Goal: Task Accomplishment & Management: Complete application form

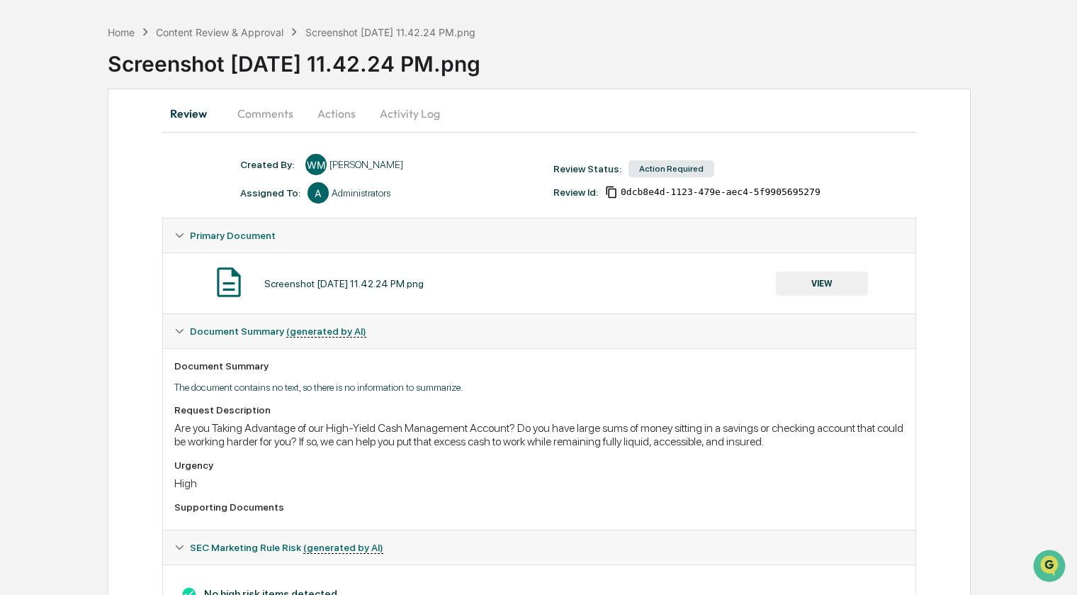
scroll to position [50, 0]
drag, startPoint x: 174, startPoint y: 430, endPoint x: 544, endPoint y: 432, distance: 369.3
click at [544, 432] on div "Are you Taking Advantage of our High-Yield Cash Management Account? Do you have…" at bounding box center [539, 433] width 730 height 27
copy div "Are you Taking Advantage of our High-Yield Cash Management Account?"
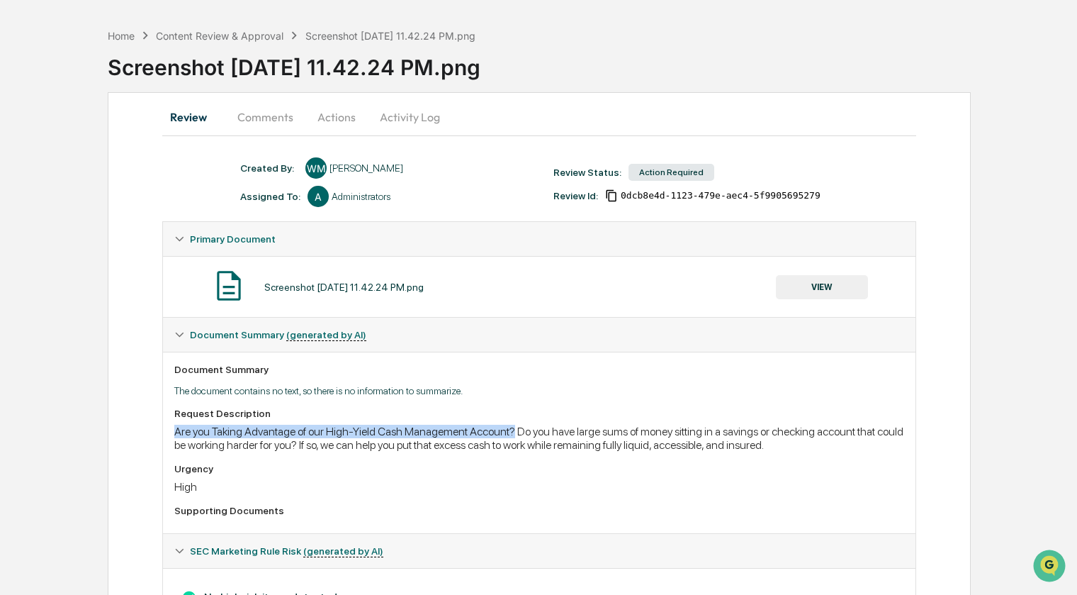
scroll to position [0, 0]
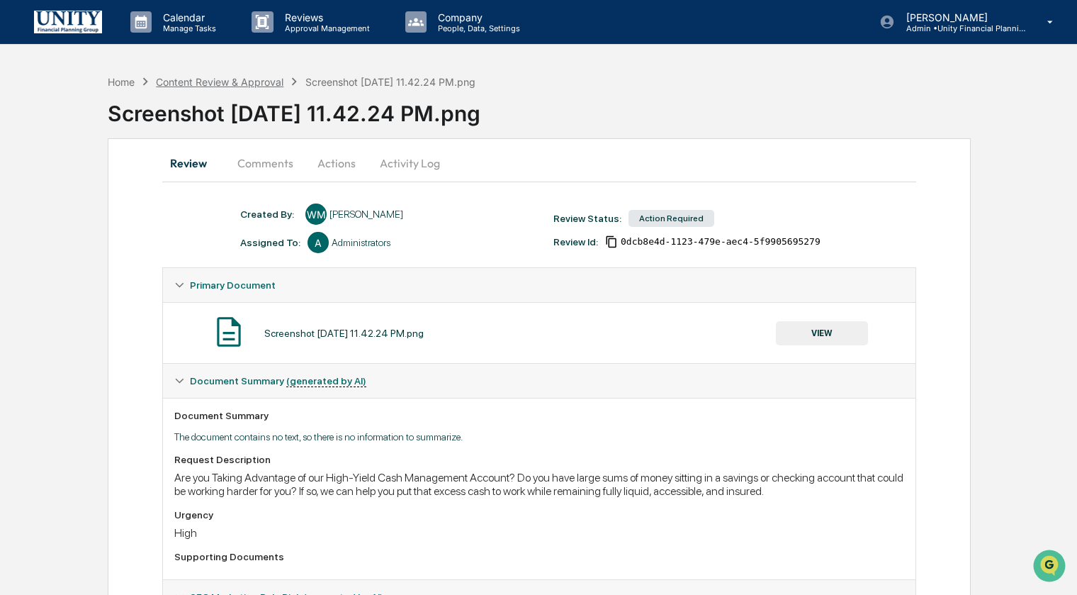
click at [250, 81] on div "Content Review & Approval" at bounding box center [220, 82] width 128 height 12
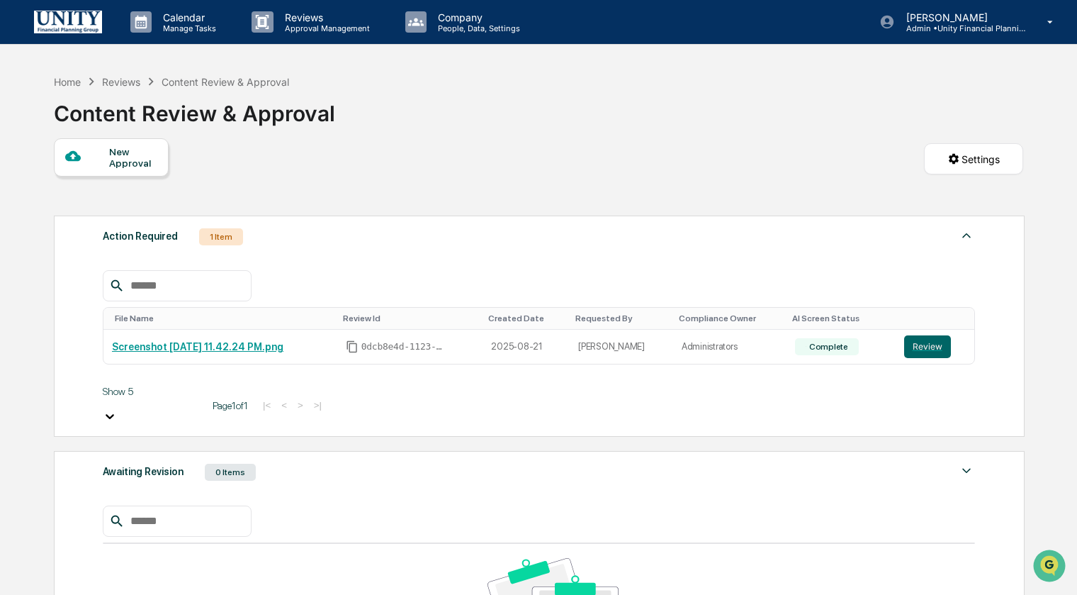
click at [124, 151] on div "New Approval" at bounding box center [132, 157] width 47 height 23
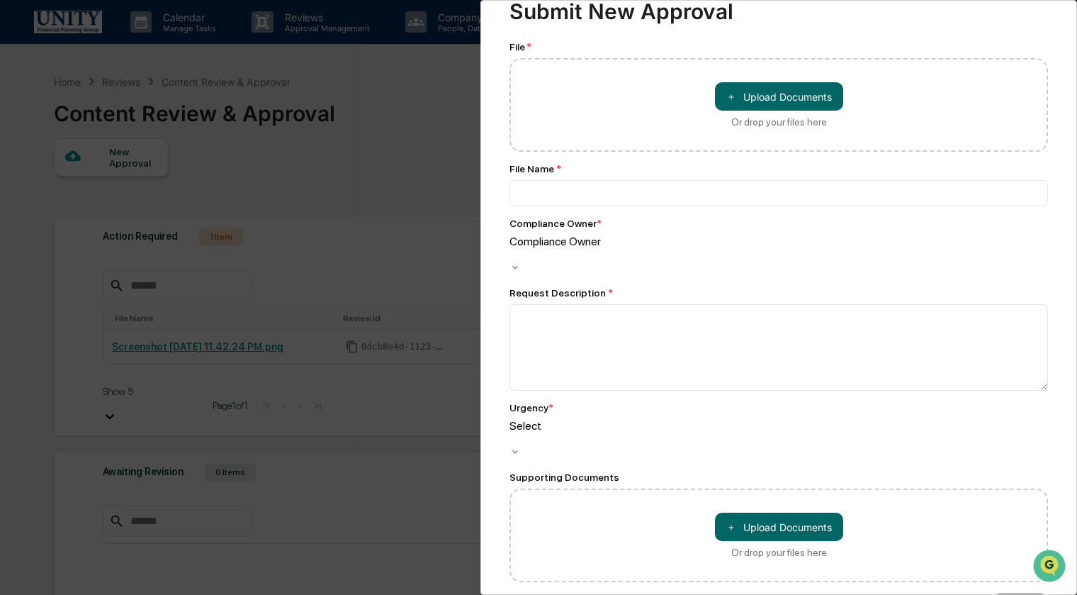
scroll to position [45, 0]
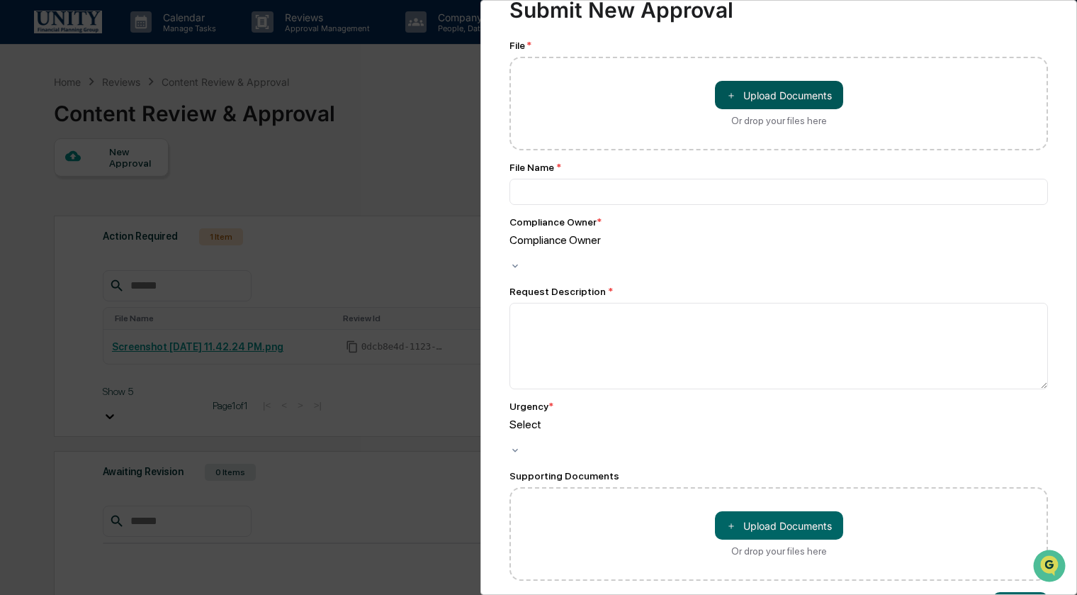
click at [801, 84] on button "＋ Upload Documents" at bounding box center [779, 95] width 128 height 28
type input "**********"
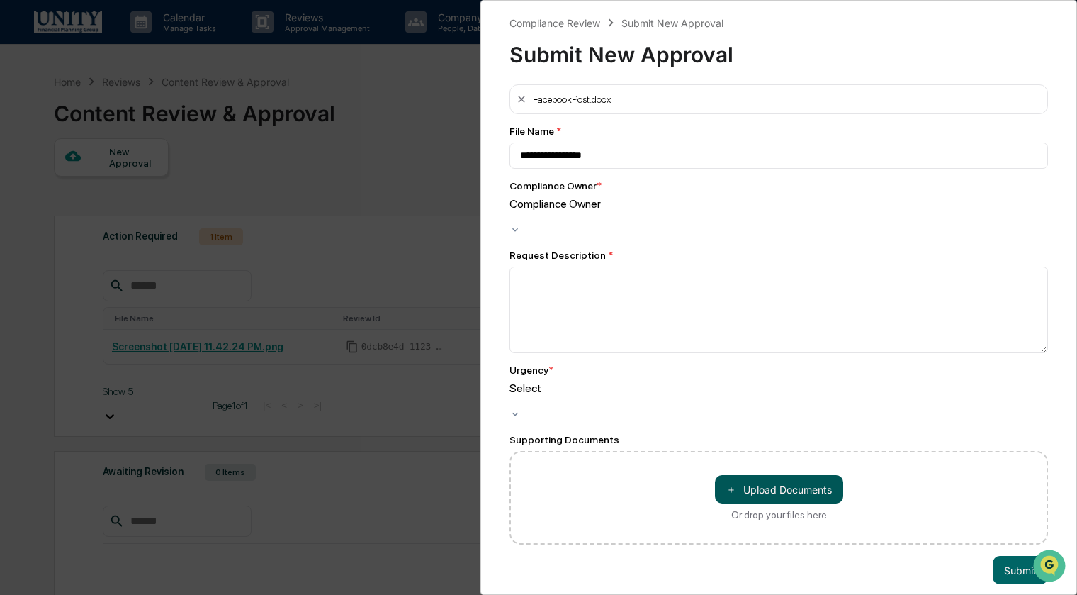
click at [770, 475] on button "＋ Upload Documents" at bounding box center [779, 489] width 128 height 28
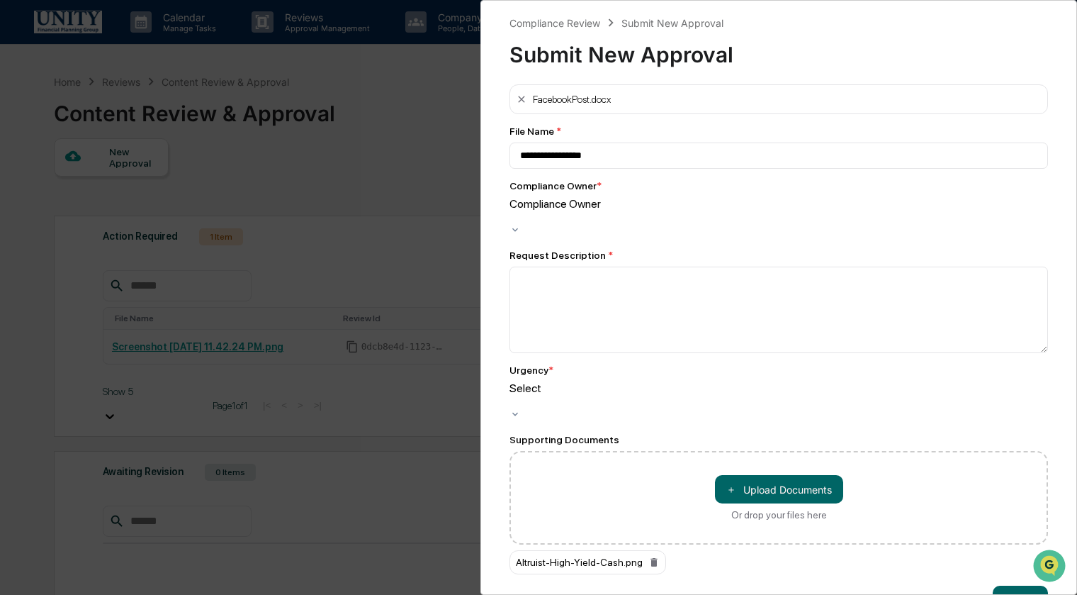
click at [612, 220] on div "Compliance Owner" at bounding box center [779, 210] width 539 height 27
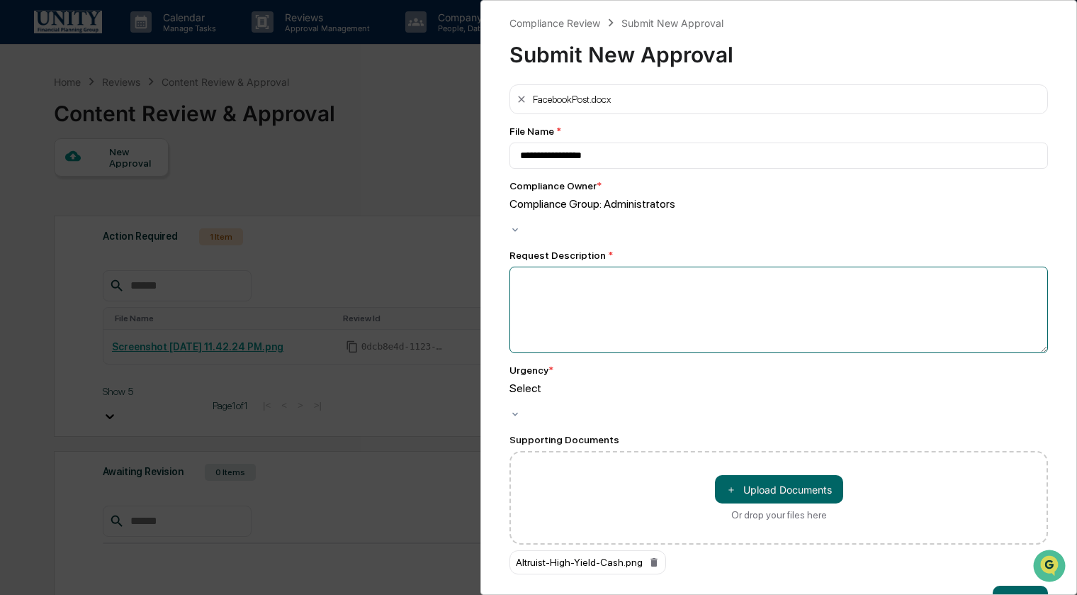
click at [597, 267] on textarea at bounding box center [779, 310] width 539 height 86
paste textarea "**********"
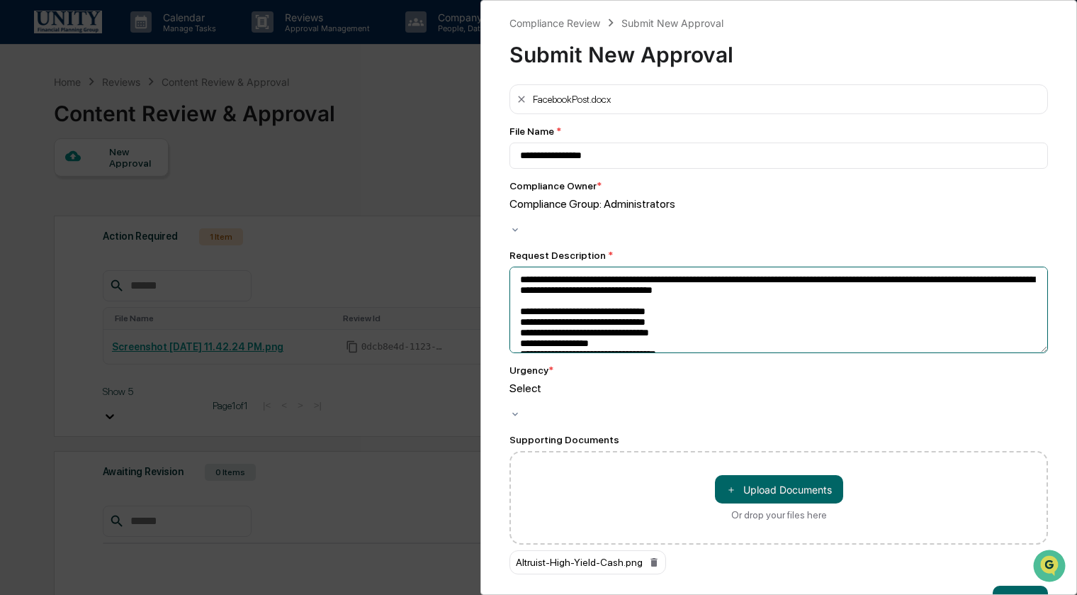
scroll to position [30, 0]
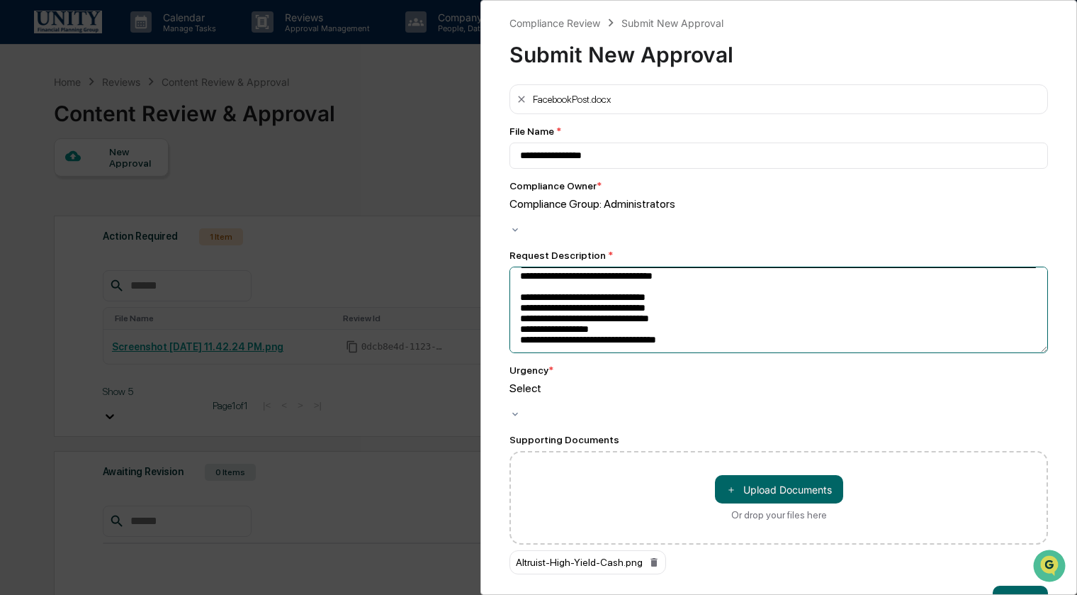
type textarea "**********"
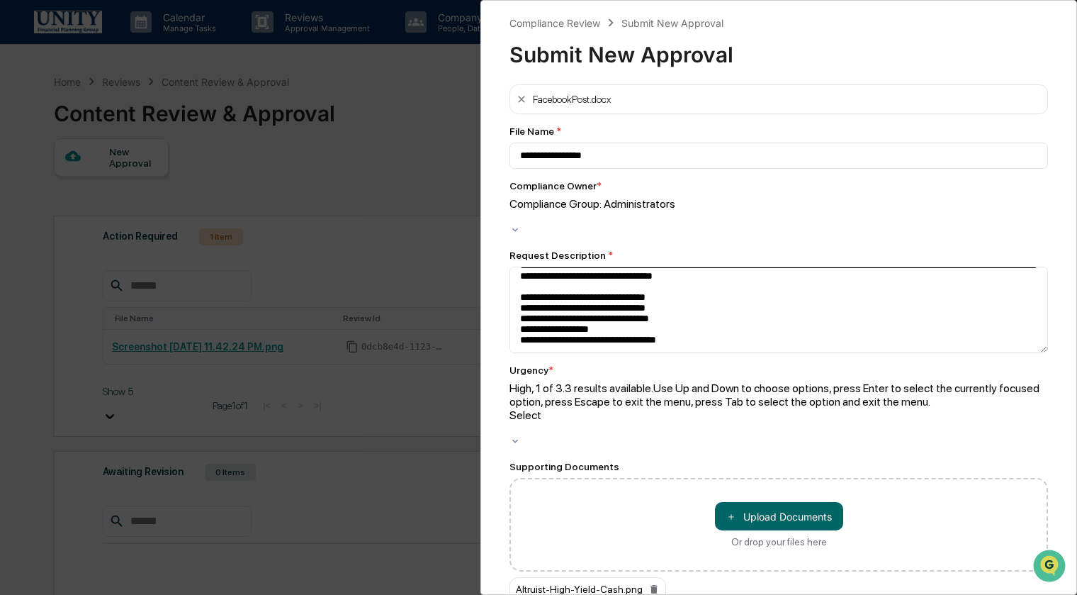
click at [585, 422] on div at bounding box center [779, 428] width 539 height 13
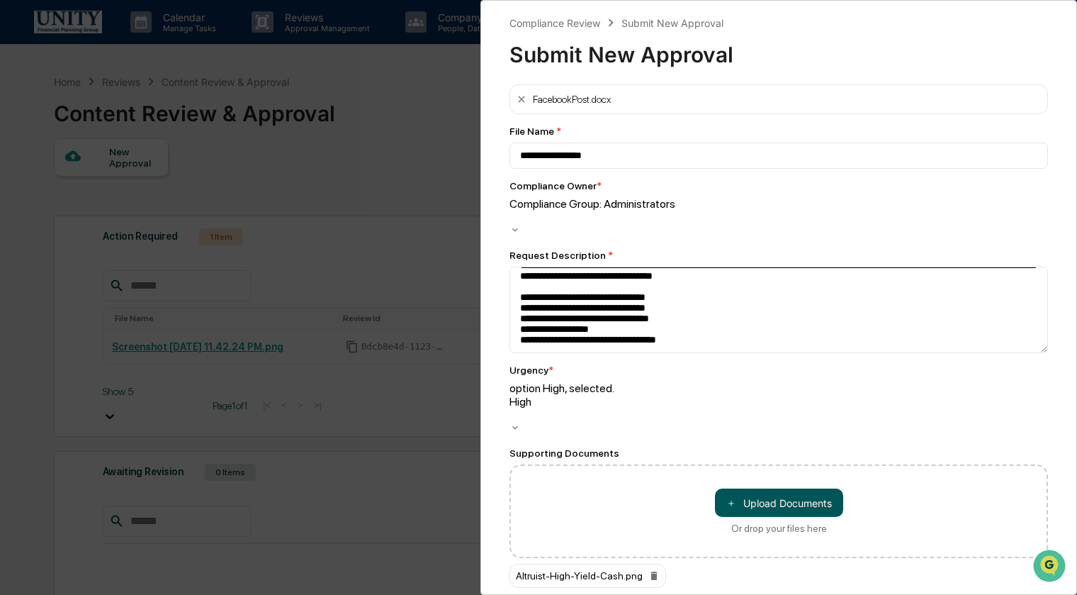
scroll to position [14, 0]
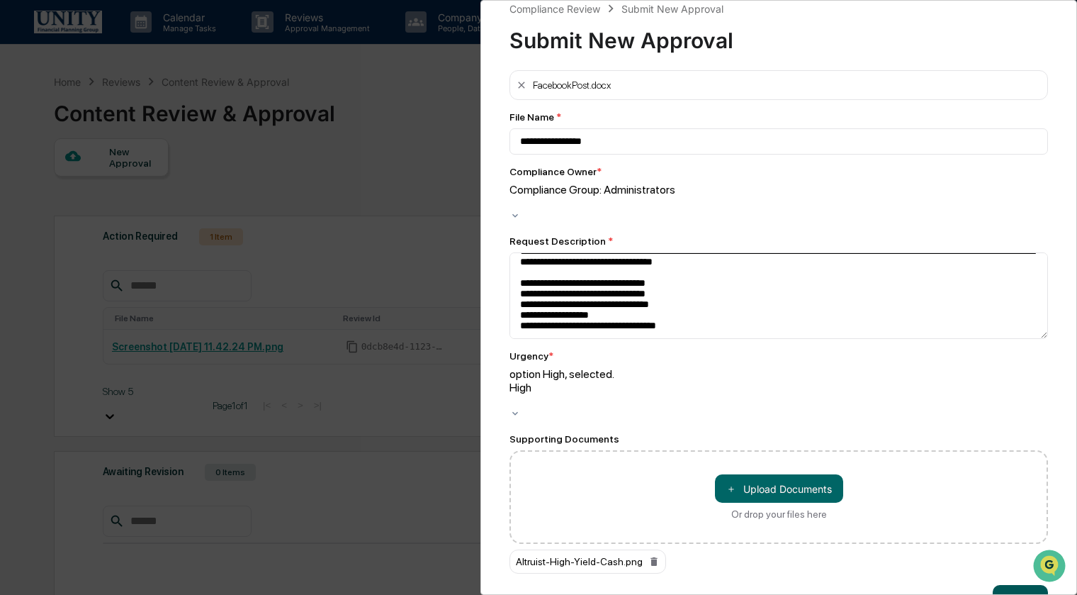
click at [1004, 585] on button "Submit" at bounding box center [1020, 599] width 55 height 28
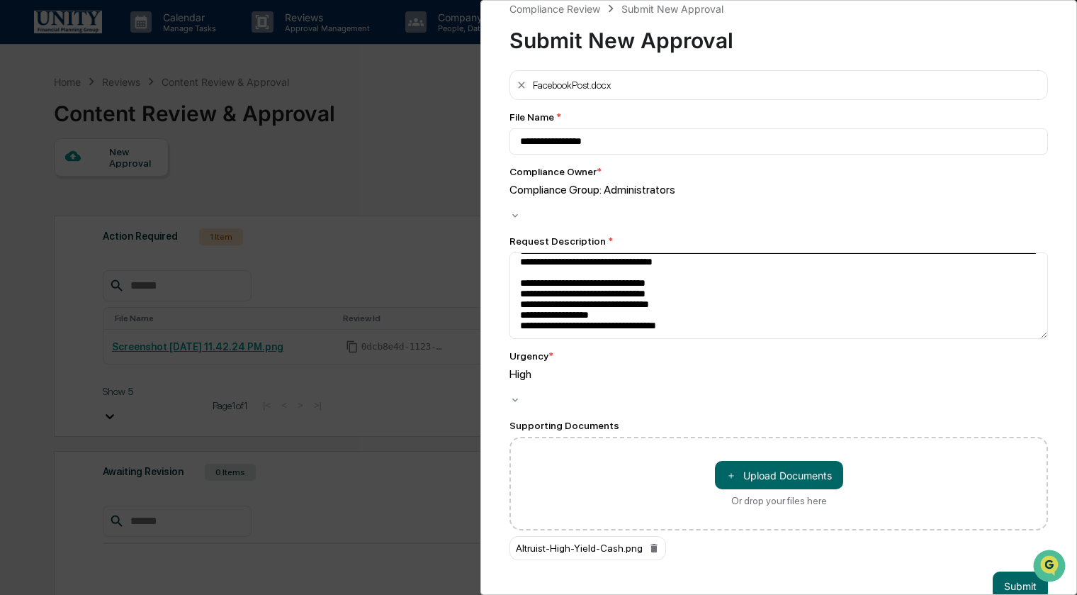
scroll to position [0, 0]
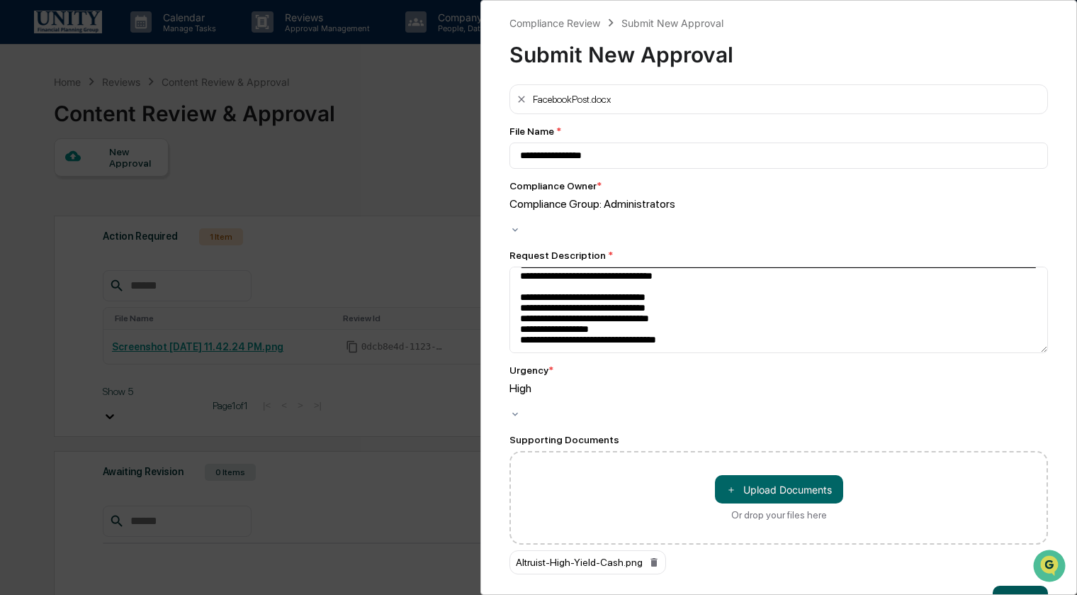
click at [1013, 585] on button "Submit" at bounding box center [1020, 599] width 55 height 28
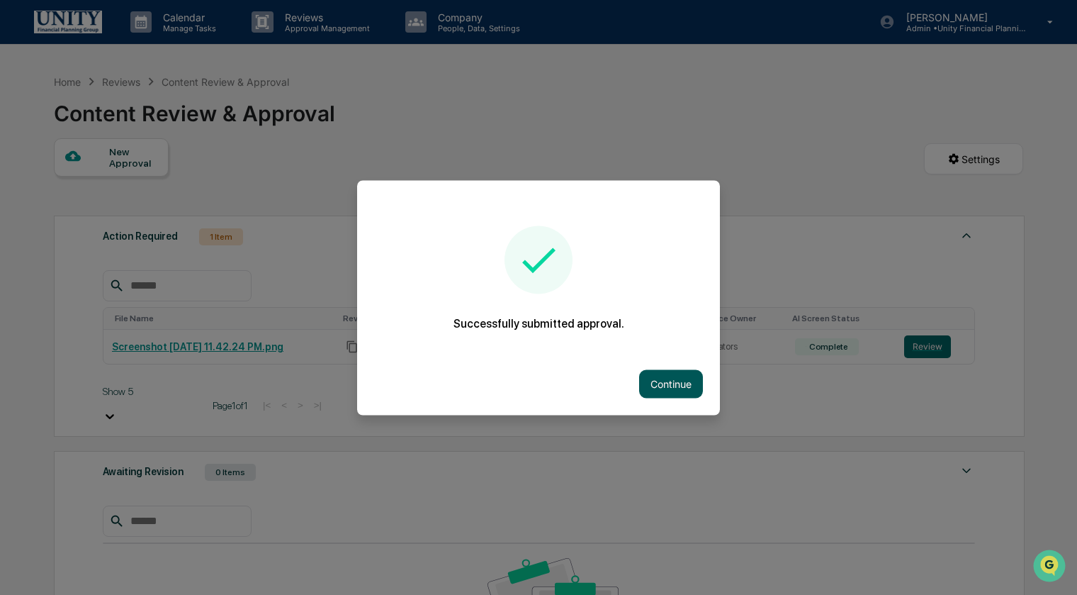
click at [675, 385] on button "Continue" at bounding box center [671, 383] width 64 height 28
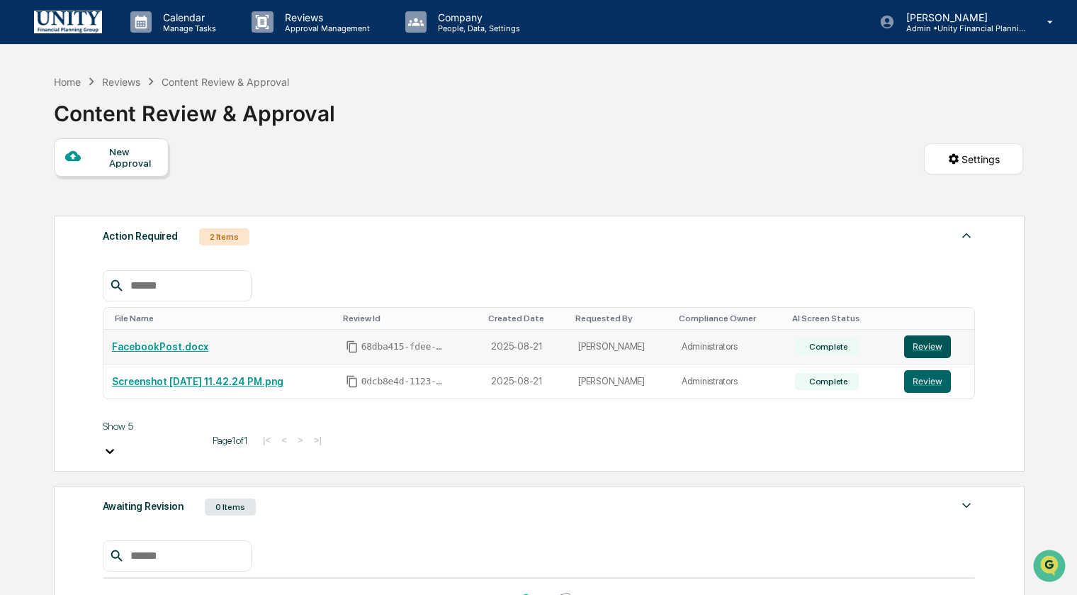
click at [943, 349] on button "Review" at bounding box center [927, 346] width 47 height 23
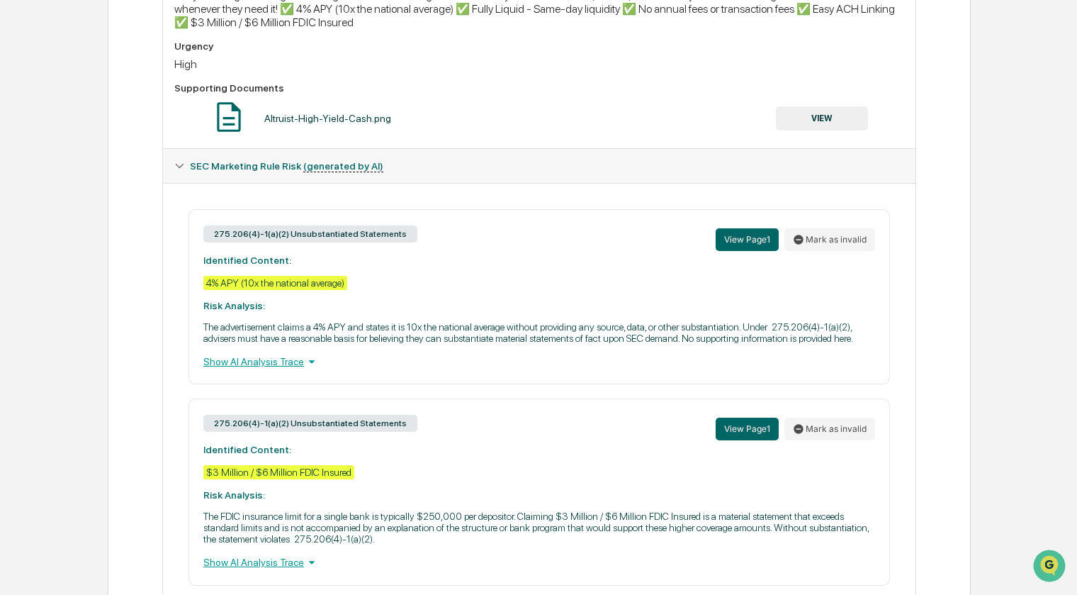
scroll to position [580, 0]
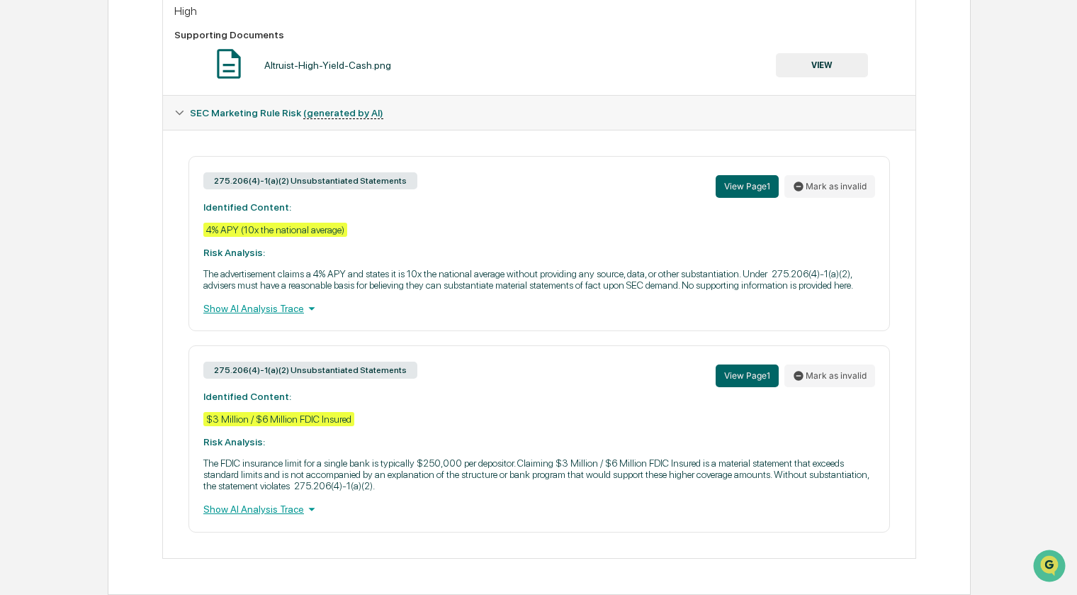
click at [265, 303] on div "Show AI Analysis Trace" at bounding box center [539, 309] width 672 height 16
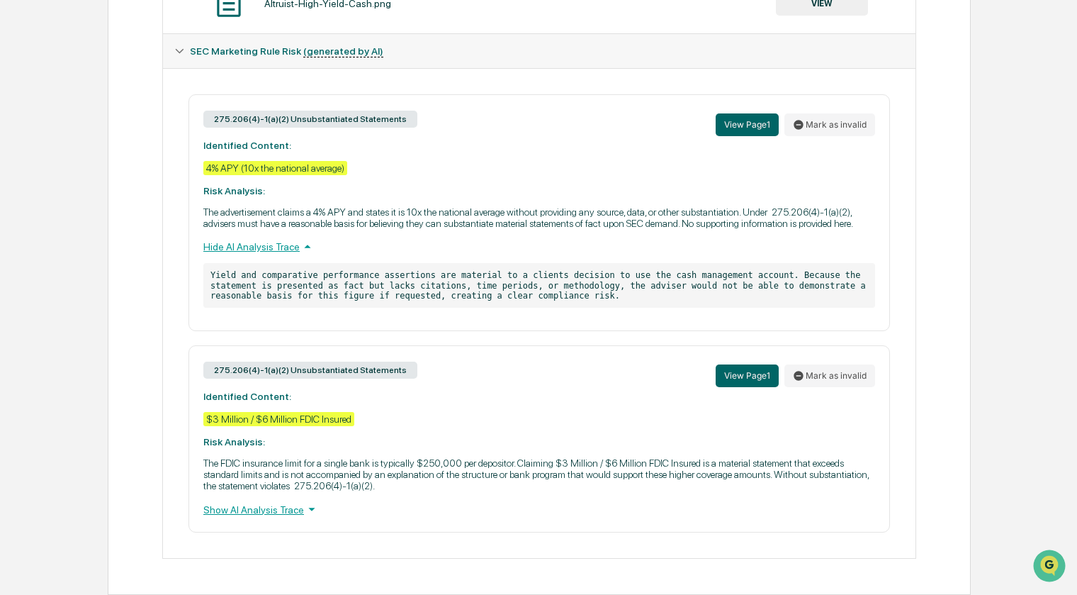
scroll to position [641, 0]
click at [276, 508] on div "Show AI Analysis Trace" at bounding box center [539, 509] width 672 height 16
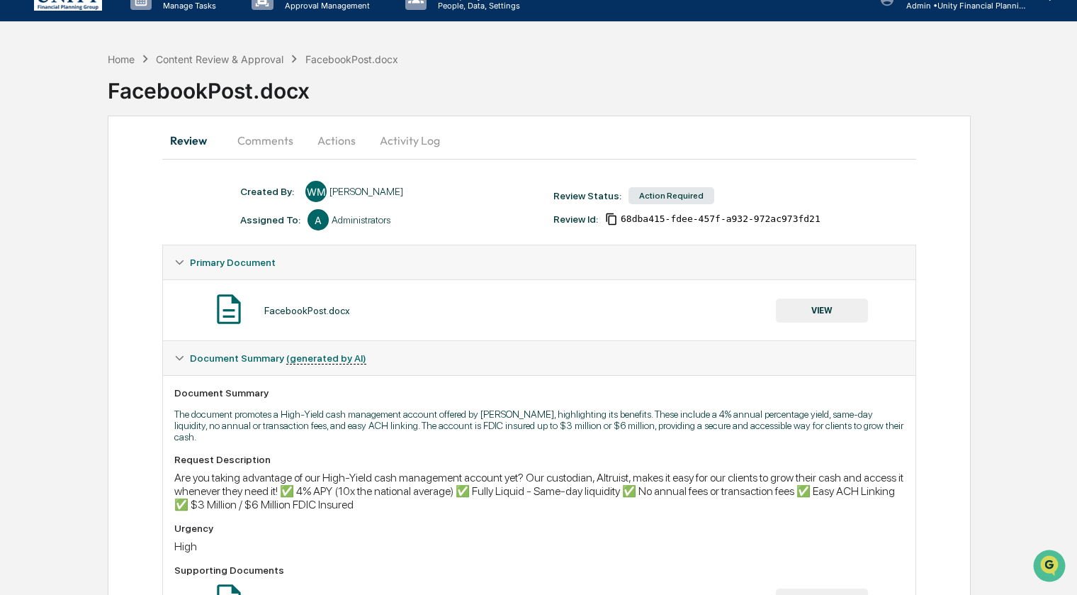
scroll to position [0, 0]
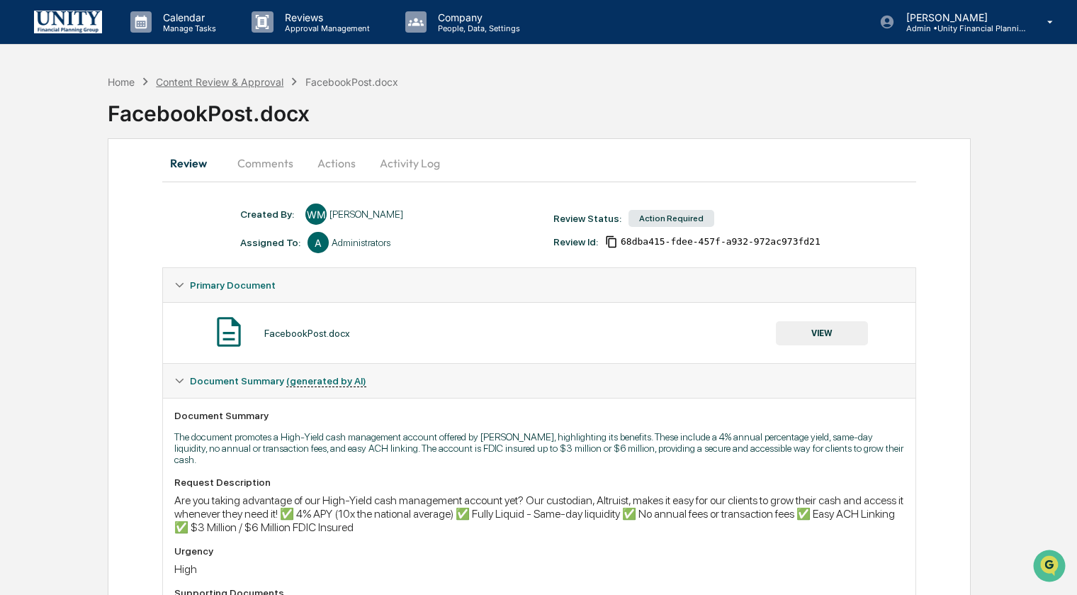
click at [236, 79] on div "Content Review & Approval" at bounding box center [220, 82] width 128 height 12
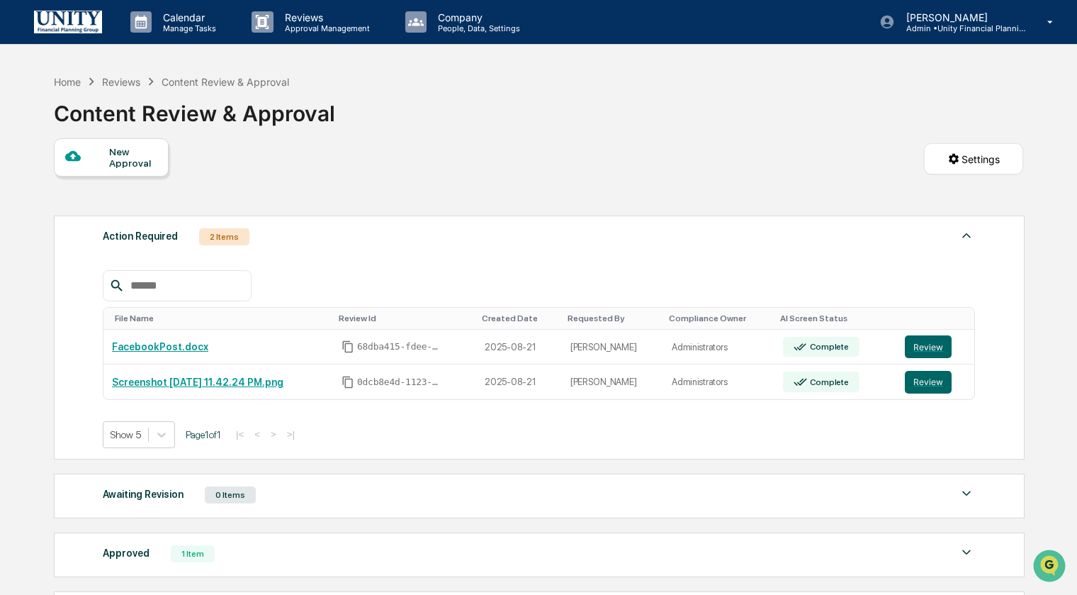
click at [99, 155] on div at bounding box center [87, 157] width 45 height 18
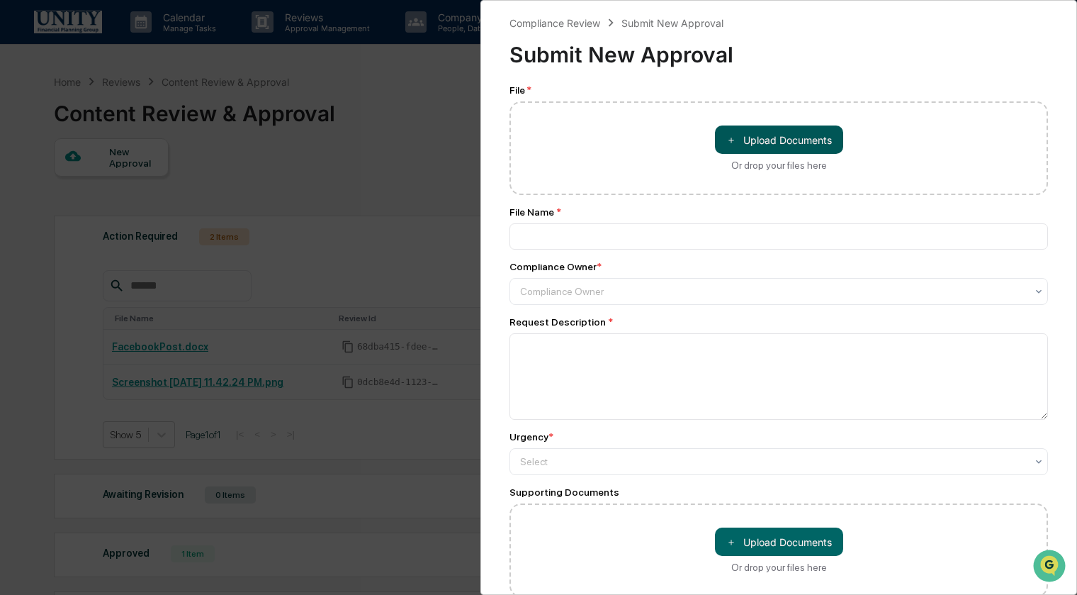
click at [822, 147] on button "＋ Upload Documents" at bounding box center [779, 139] width 128 height 28
click at [798, 150] on button "＋ Upload Documents" at bounding box center [779, 139] width 128 height 28
type input "**********"
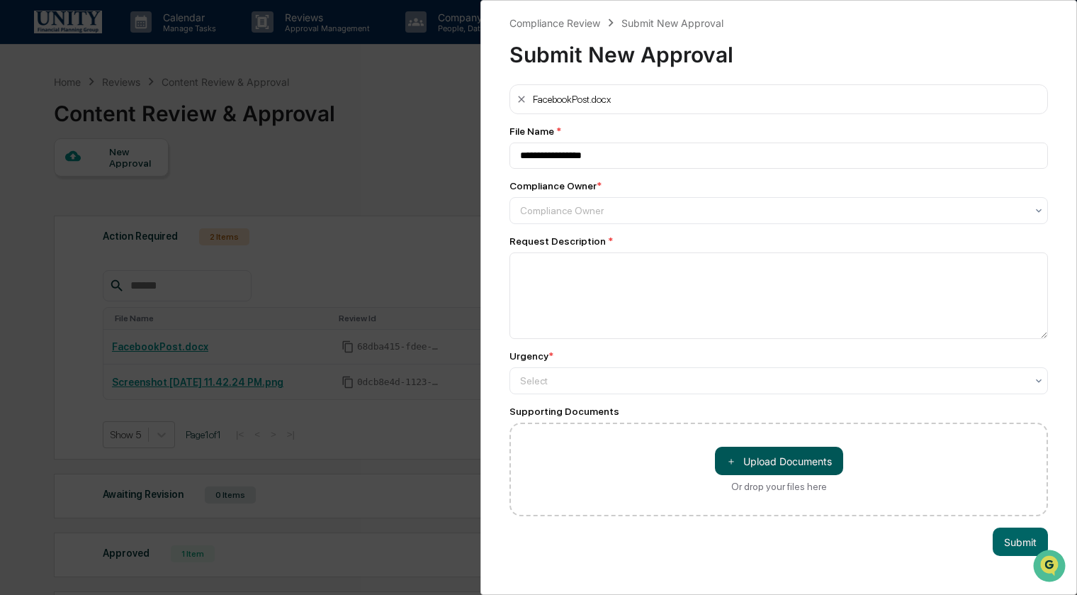
click at [767, 469] on button "＋ Upload Documents" at bounding box center [779, 461] width 128 height 28
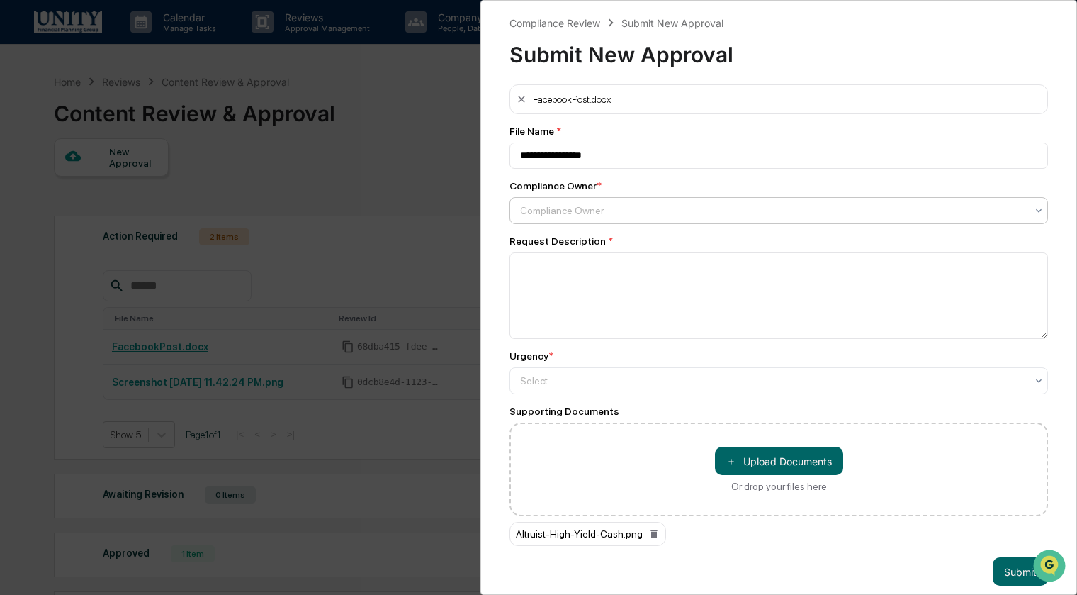
click at [619, 220] on div "Compliance Owner" at bounding box center [773, 211] width 520 height 20
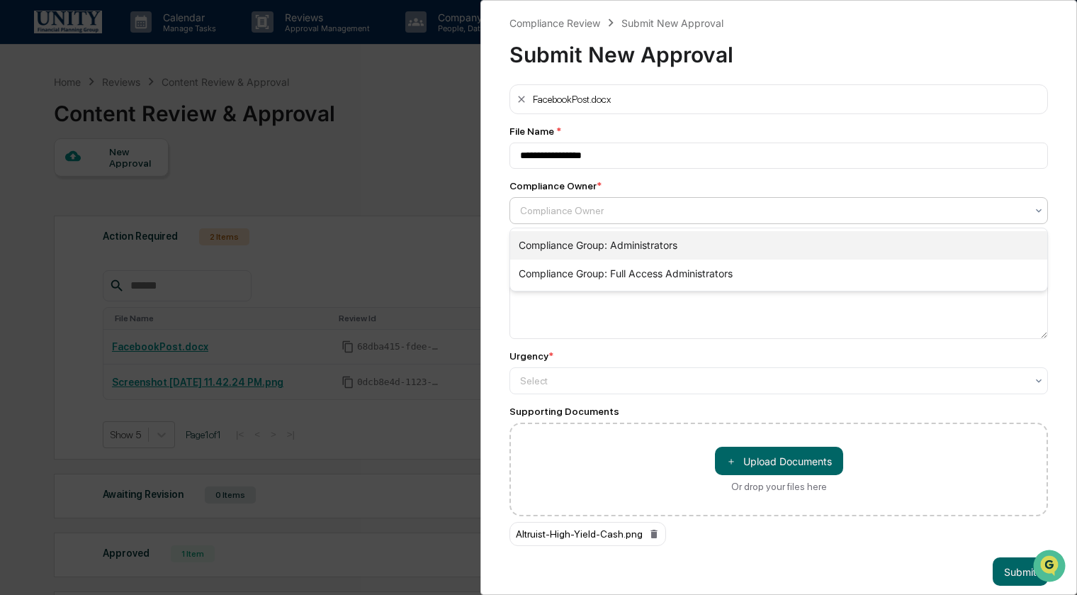
click at [615, 240] on div "Compliance Group: Administrators" at bounding box center [778, 245] width 537 height 28
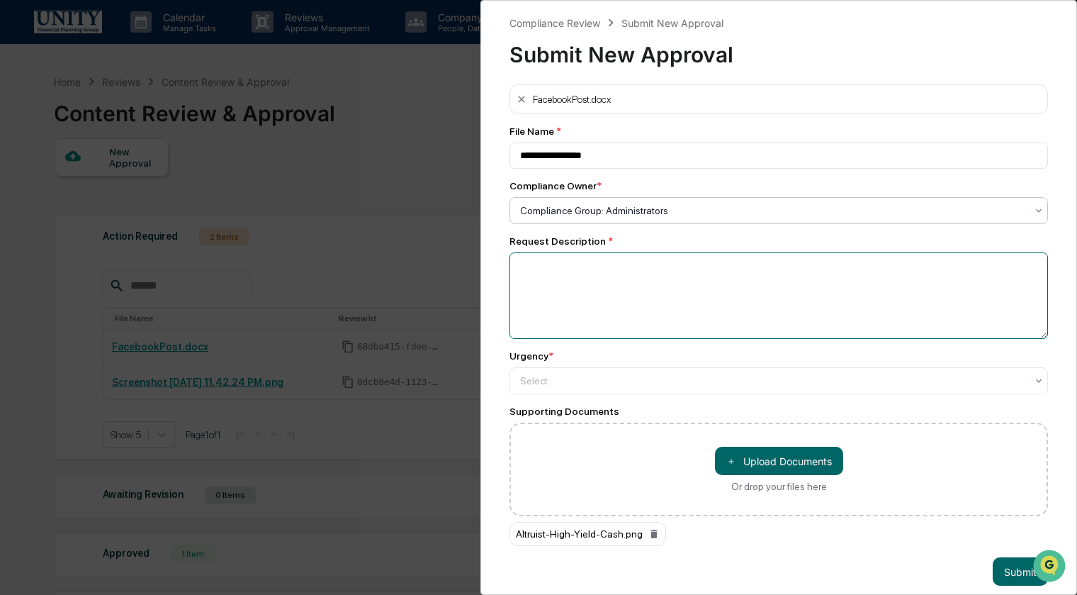
click at [609, 271] on textarea at bounding box center [779, 295] width 539 height 86
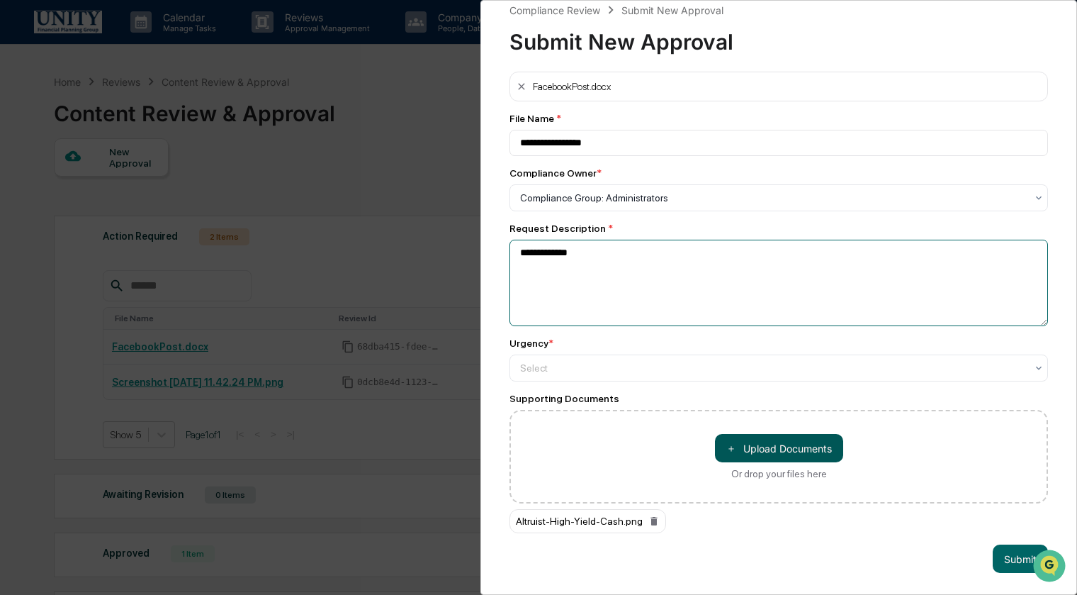
type textarea "**********"
click at [753, 440] on button "＋ Upload Documents" at bounding box center [779, 448] width 128 height 28
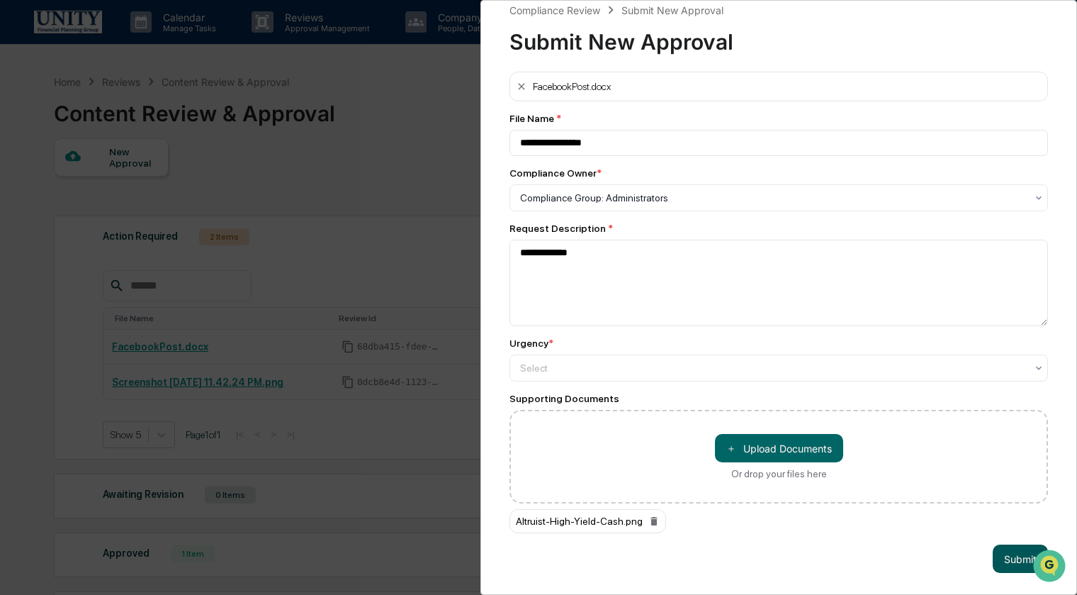
click at [998, 558] on button "Submit" at bounding box center [1020, 558] width 55 height 28
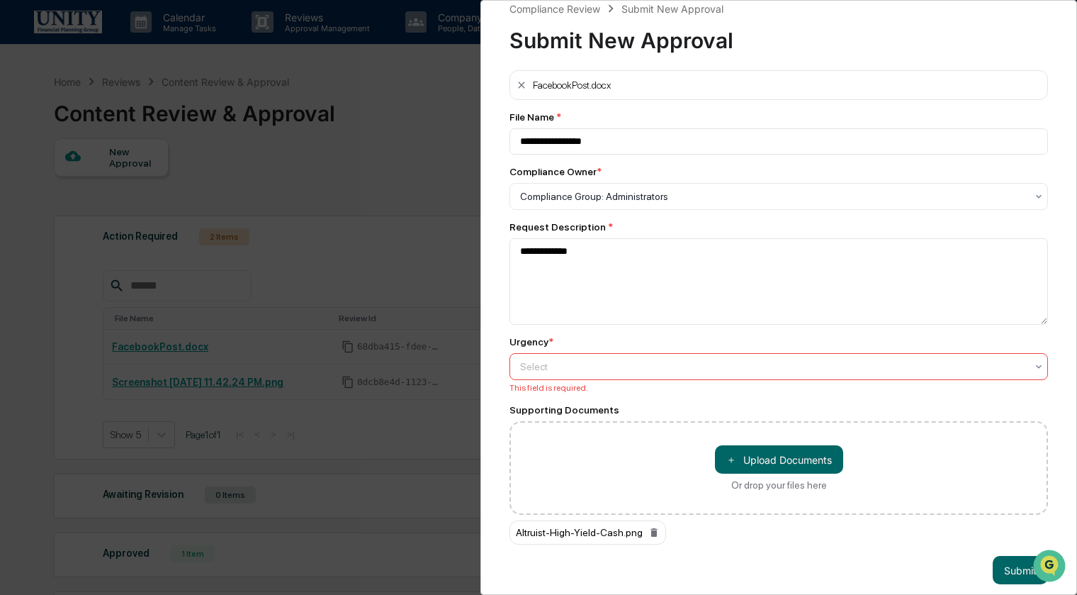
click at [620, 371] on div at bounding box center [773, 366] width 506 height 14
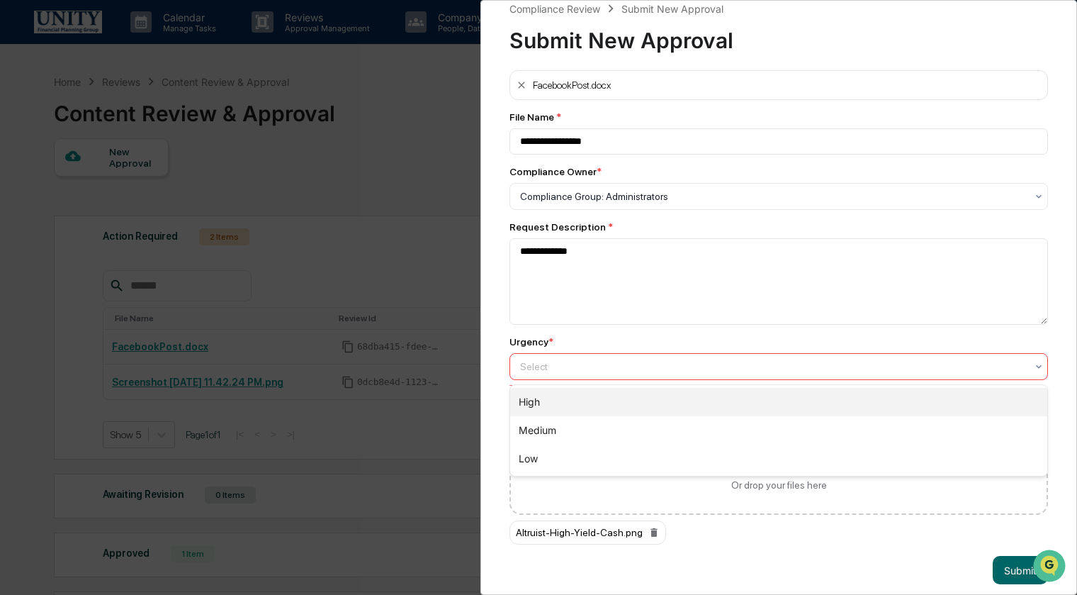
click at [618, 400] on div "High" at bounding box center [778, 402] width 537 height 28
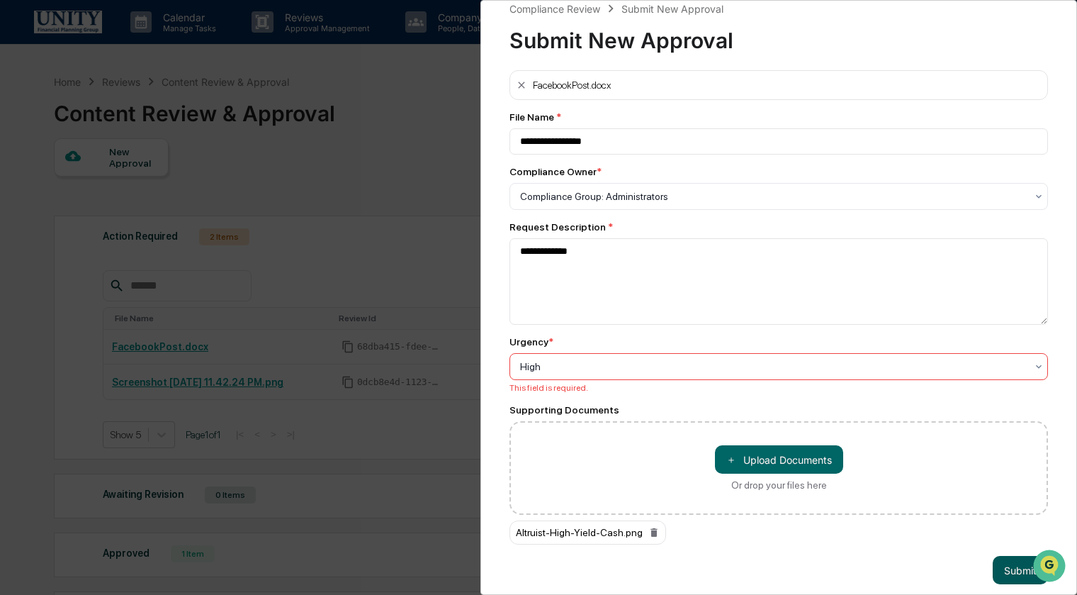
click at [1002, 563] on button "Submit" at bounding box center [1020, 570] width 55 height 28
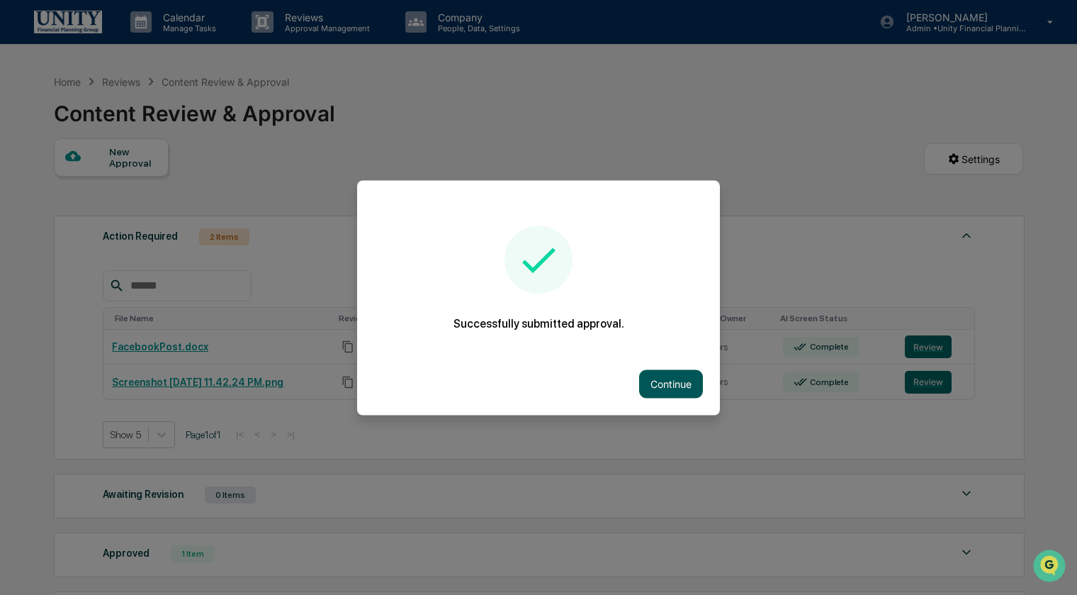
click at [677, 379] on button "Continue" at bounding box center [671, 383] width 64 height 28
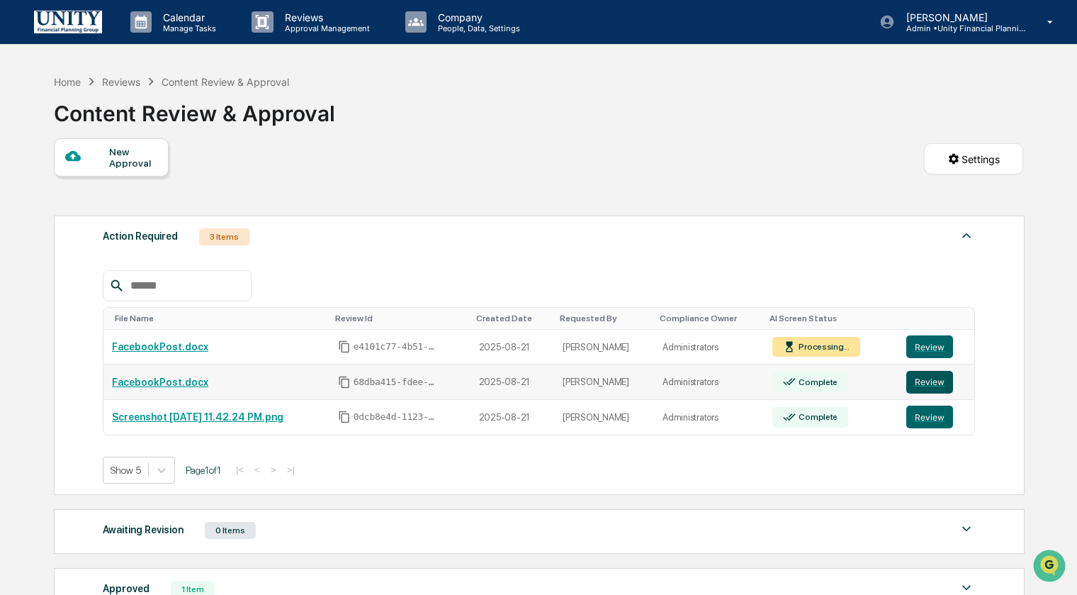
click at [916, 386] on button "Review" at bounding box center [930, 382] width 47 height 23
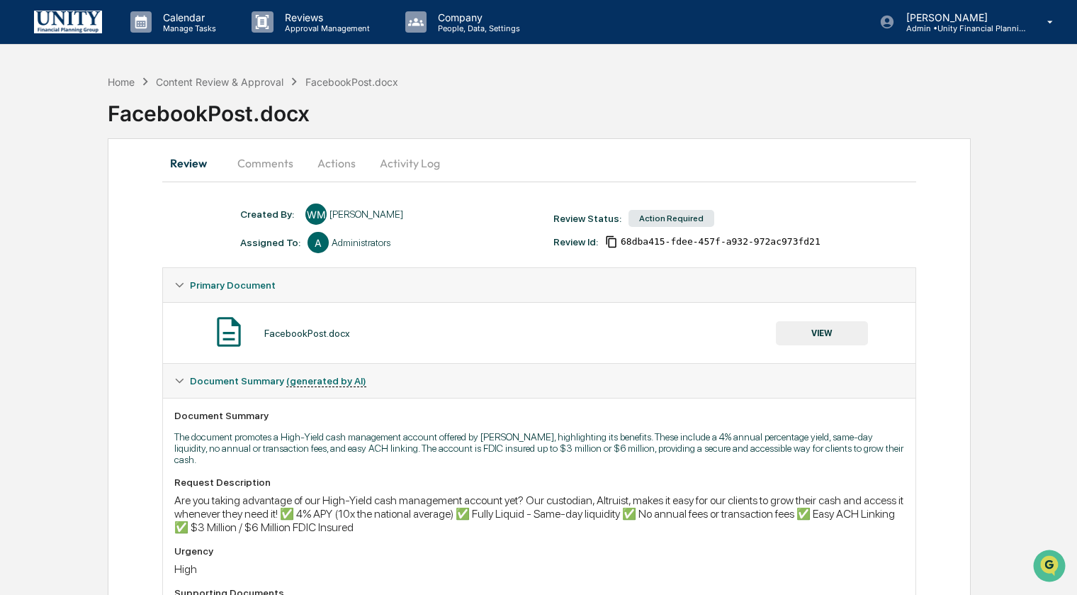
click at [276, 162] on button "Comments" at bounding box center [265, 163] width 79 height 34
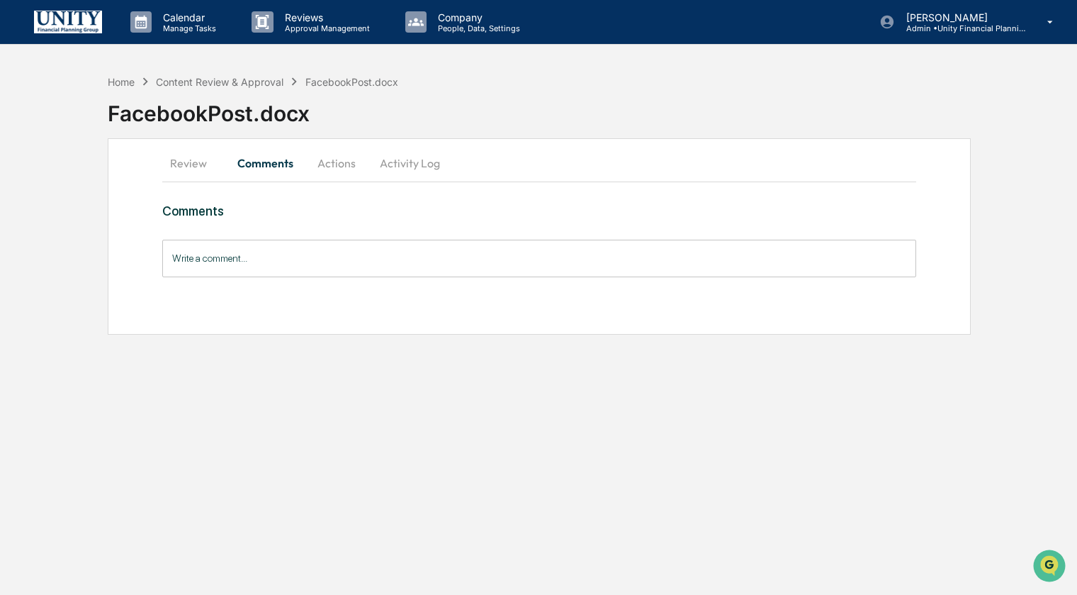
click at [338, 170] on button "Actions" at bounding box center [337, 163] width 64 height 34
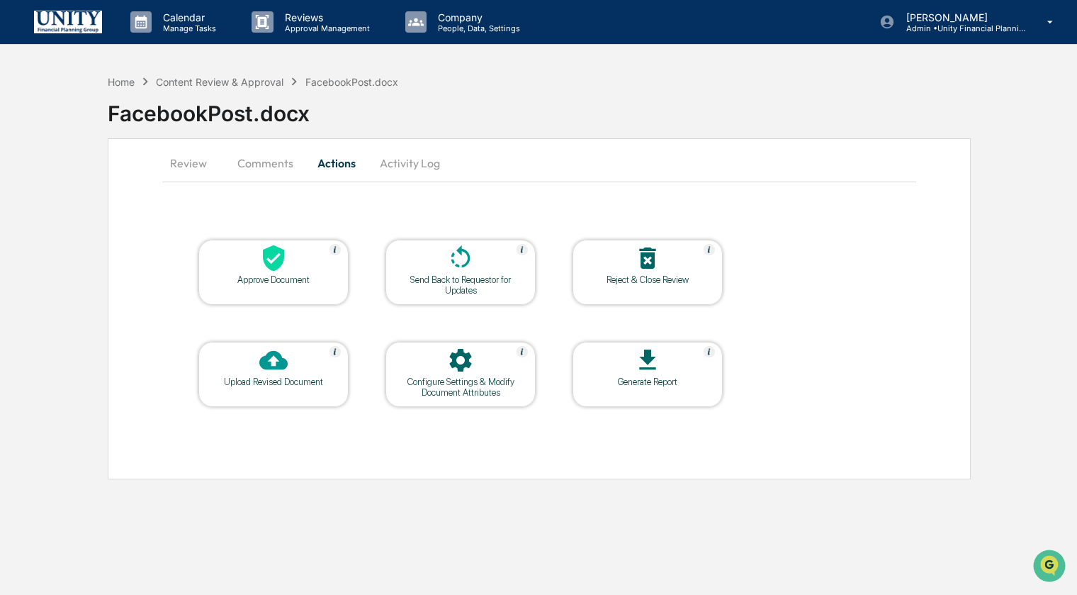
click at [182, 173] on button "Review" at bounding box center [194, 163] width 64 height 34
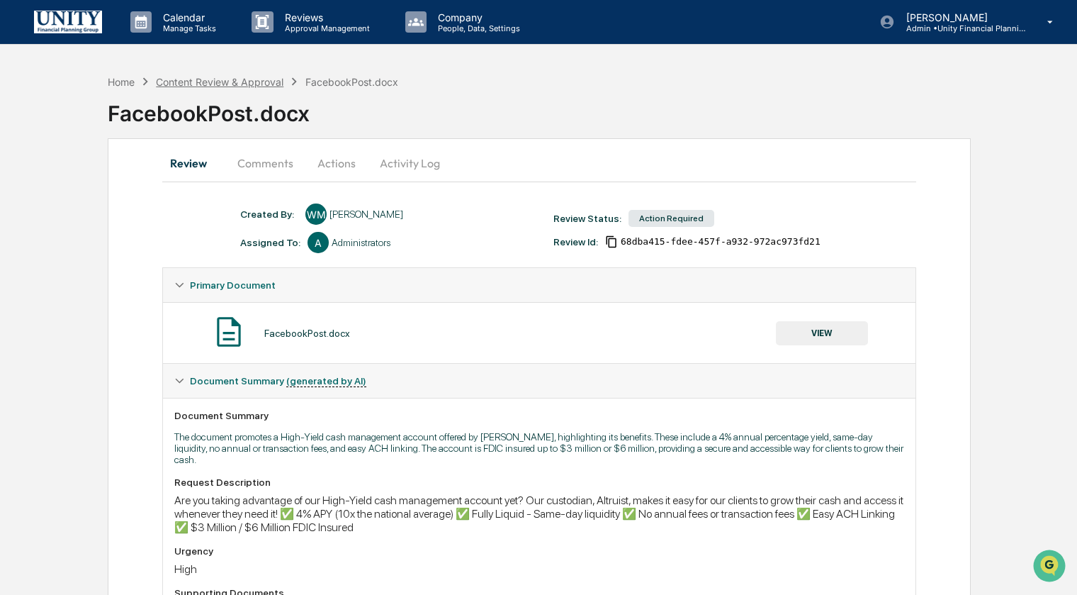
click at [190, 76] on div "Content Review & Approval" at bounding box center [220, 82] width 128 height 12
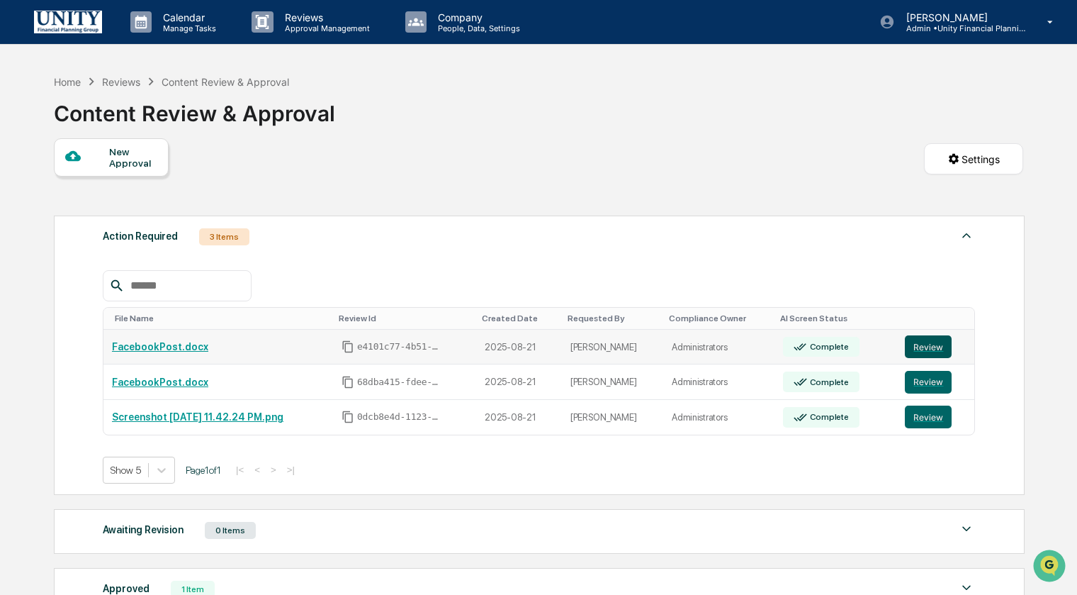
click at [932, 347] on button "Review" at bounding box center [928, 346] width 47 height 23
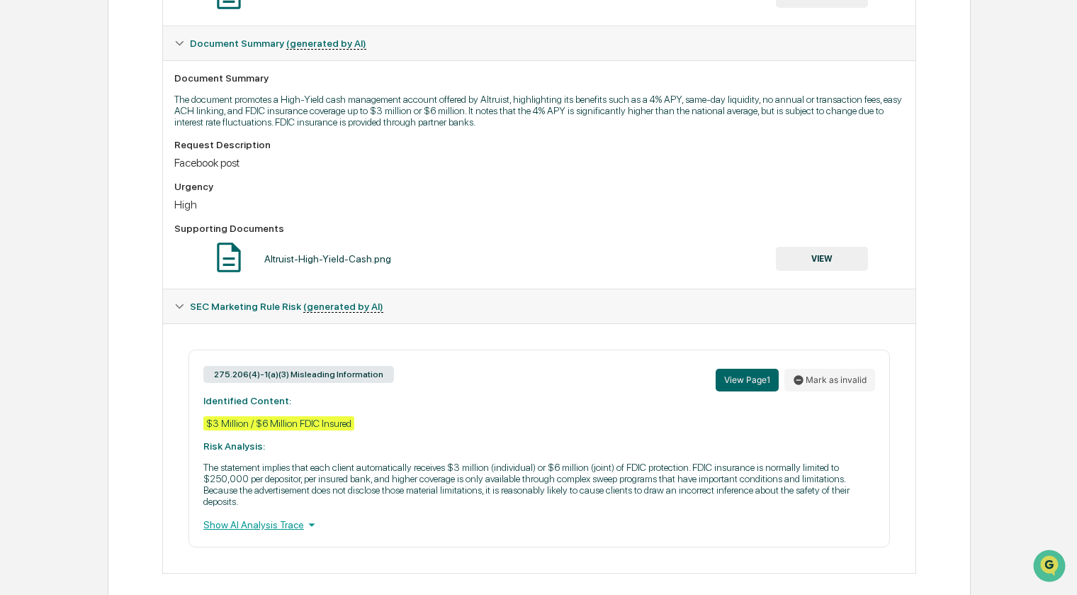
scroll to position [358, 0]
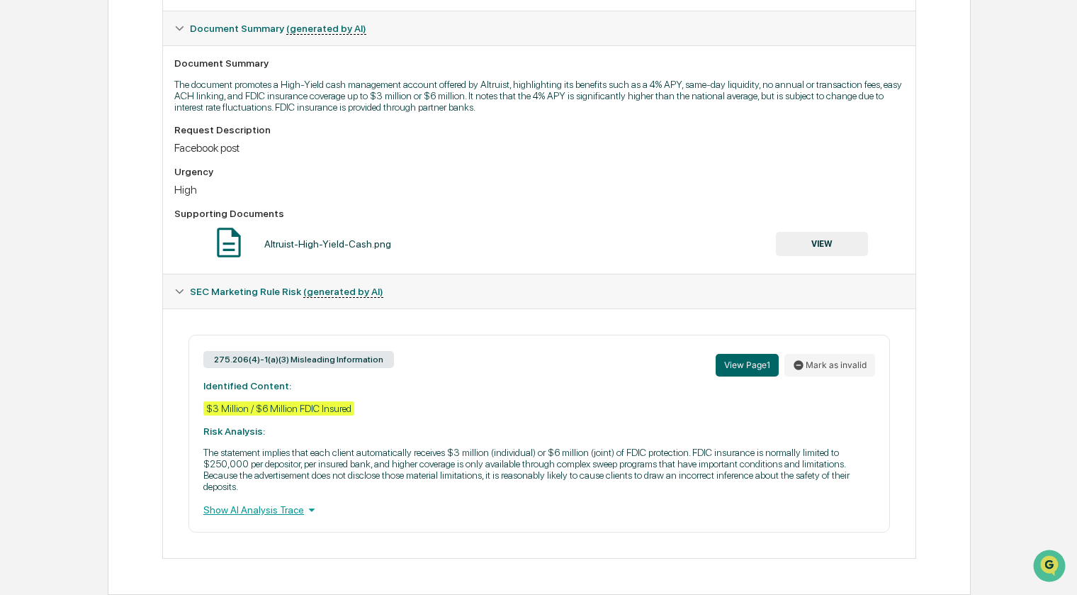
click at [288, 515] on div "Show AI Analysis Trace" at bounding box center [539, 510] width 672 height 16
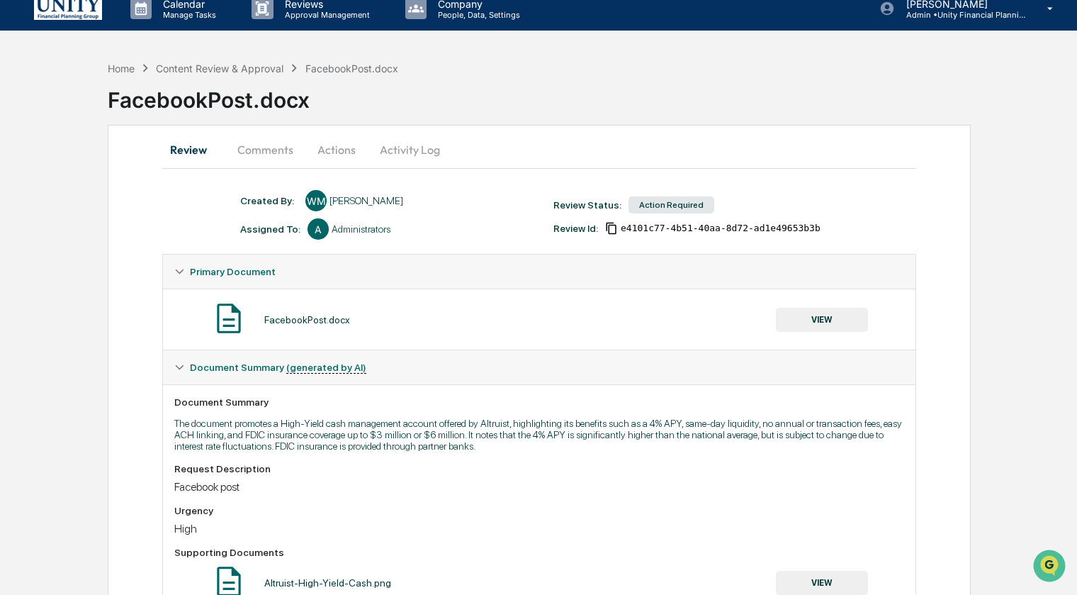
scroll to position [0, 0]
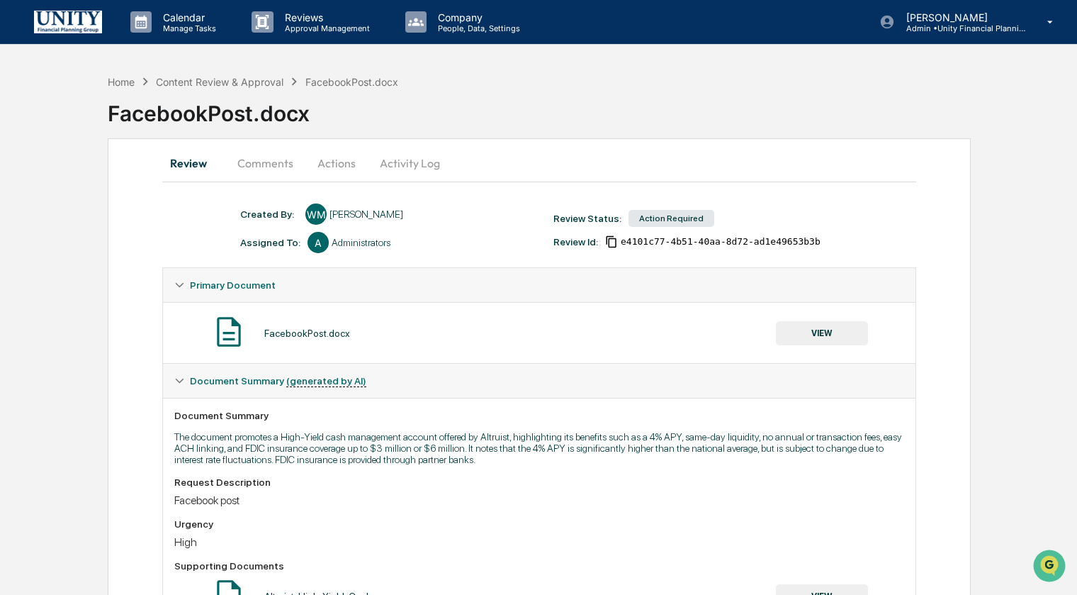
click at [334, 164] on button "Actions" at bounding box center [337, 163] width 64 height 34
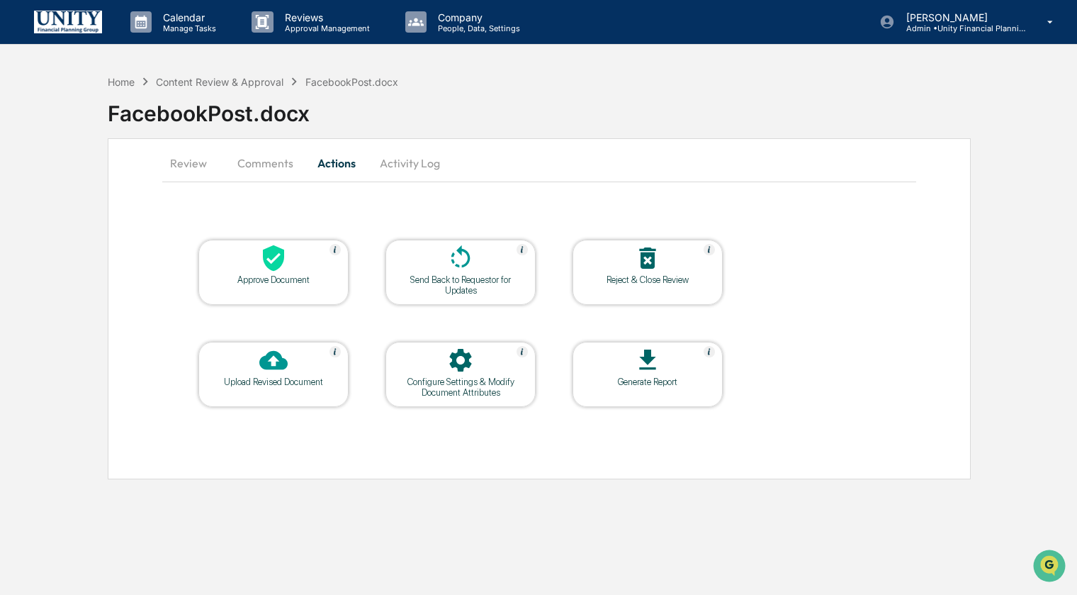
click at [288, 372] on div at bounding box center [274, 361] width 142 height 30
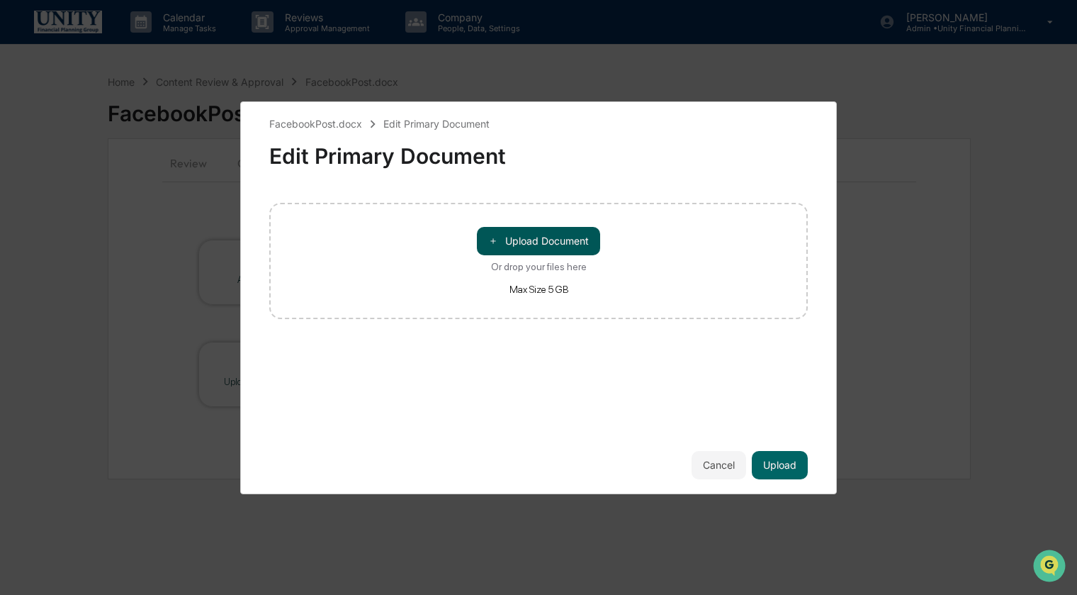
click at [573, 245] on button "＋ Upload Document" at bounding box center [538, 241] width 123 height 28
click at [534, 237] on button "＋ Upload Document" at bounding box center [538, 241] width 123 height 28
click at [565, 244] on button "＋ Upload Document" at bounding box center [538, 241] width 123 height 28
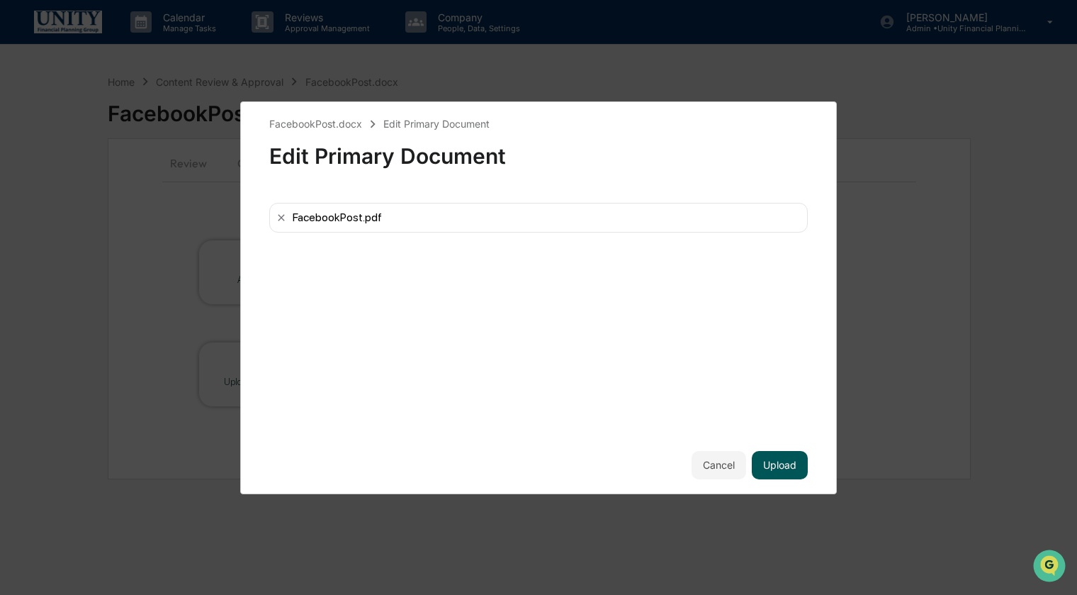
click at [796, 469] on button "Upload" at bounding box center [780, 465] width 56 height 28
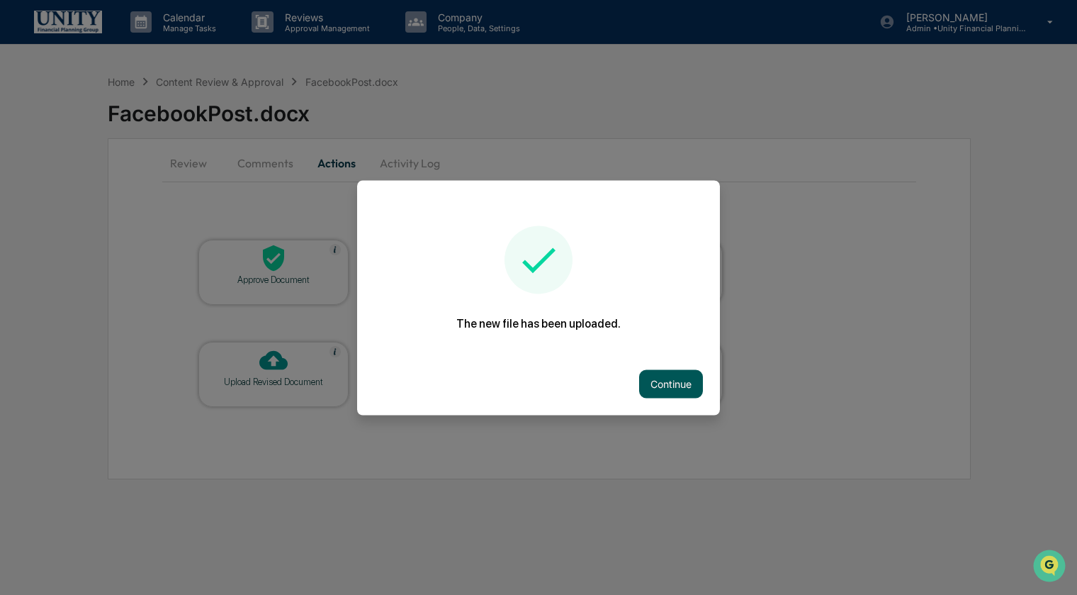
click at [681, 384] on button "Continue" at bounding box center [671, 383] width 64 height 28
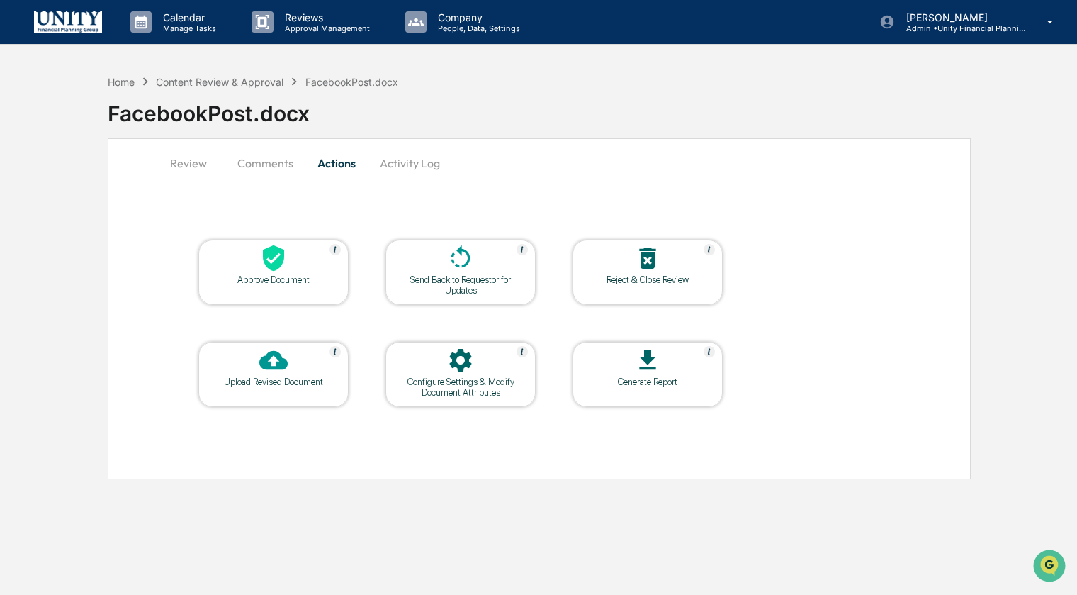
click at [189, 162] on button "Review" at bounding box center [194, 163] width 64 height 34
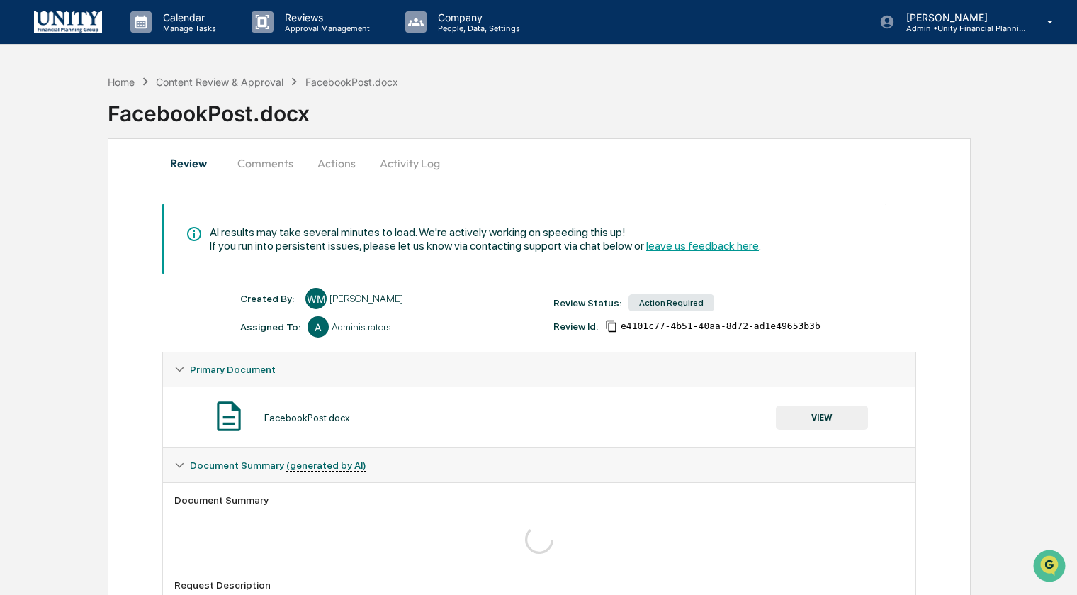
click at [255, 83] on div "Content Review & Approval" at bounding box center [220, 82] width 128 height 12
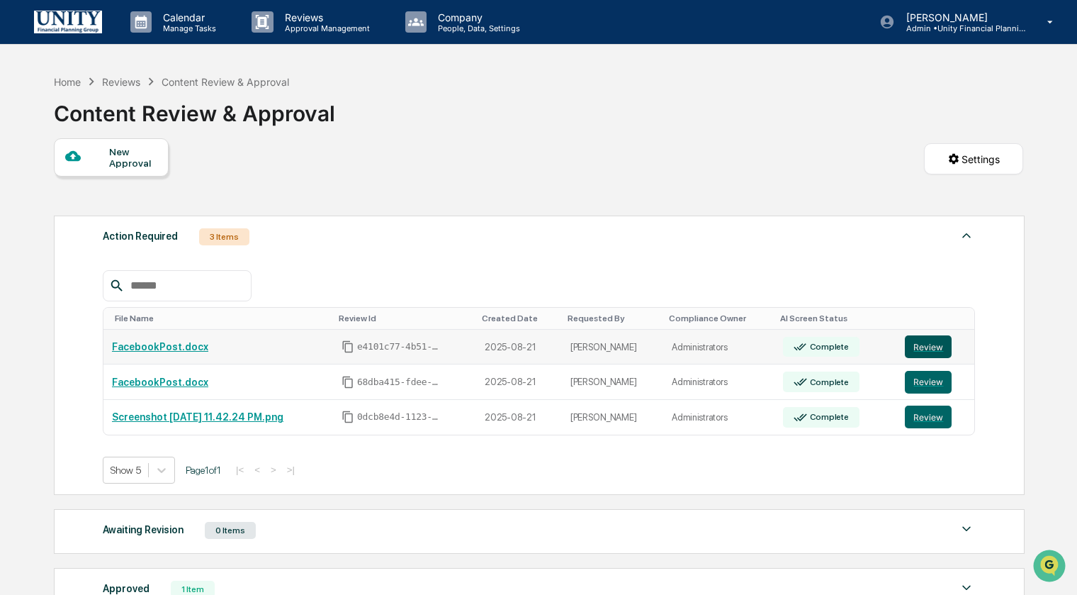
click at [935, 343] on button "Review" at bounding box center [928, 346] width 47 height 23
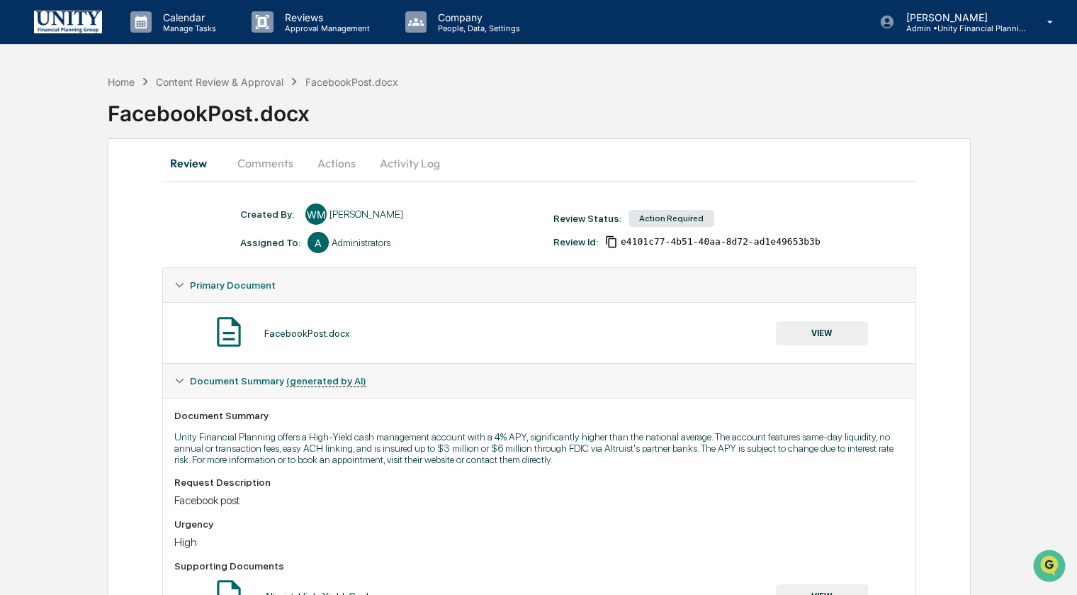
click at [327, 159] on button "Actions" at bounding box center [337, 163] width 64 height 34
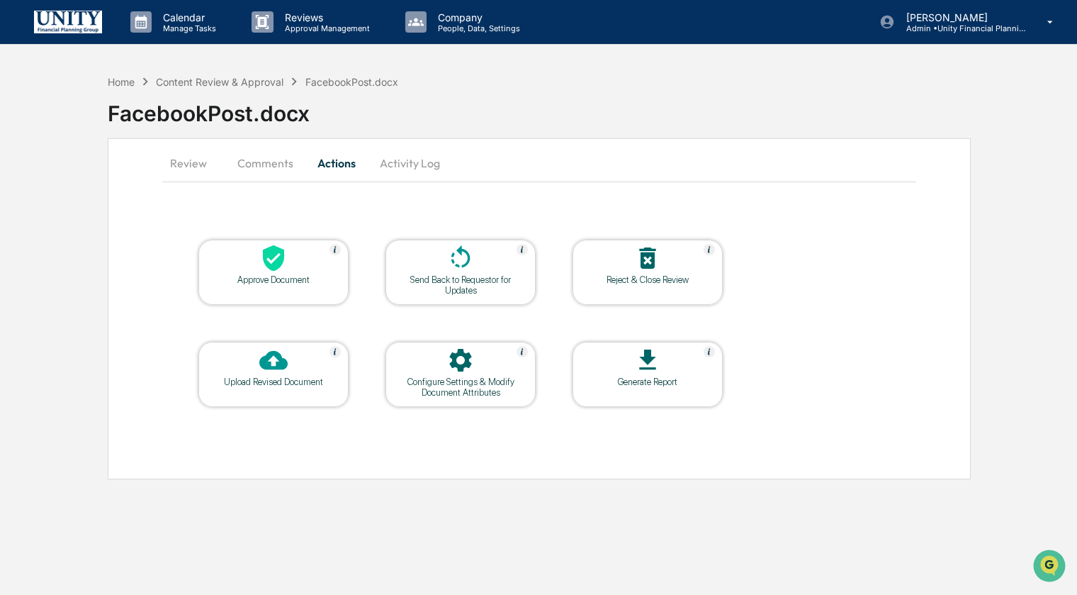
click at [383, 163] on button "Activity Log" at bounding box center [410, 163] width 83 height 34
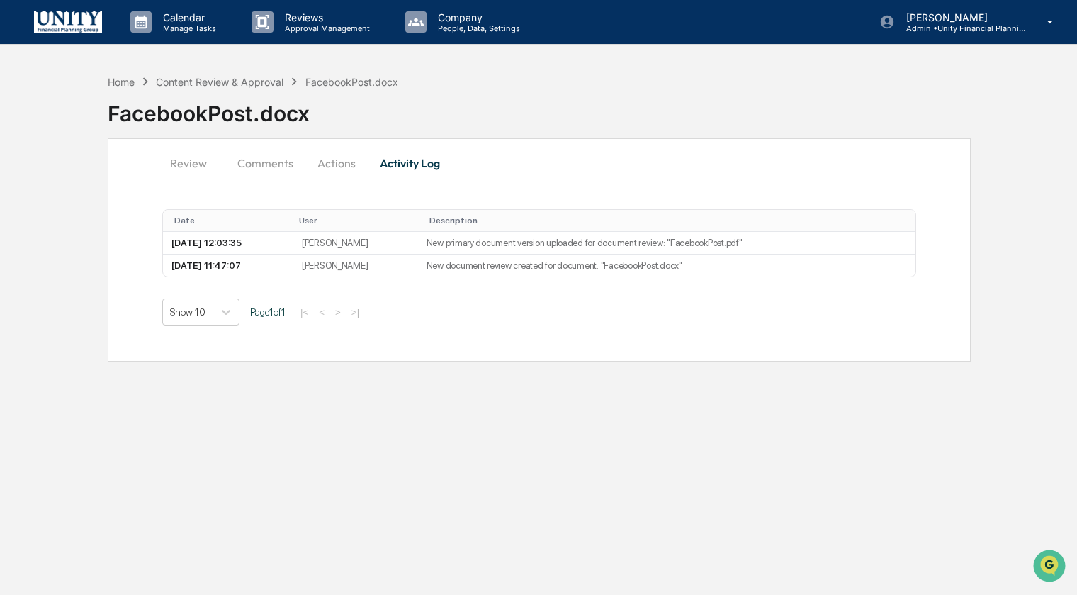
click at [274, 162] on button "Comments" at bounding box center [265, 163] width 79 height 34
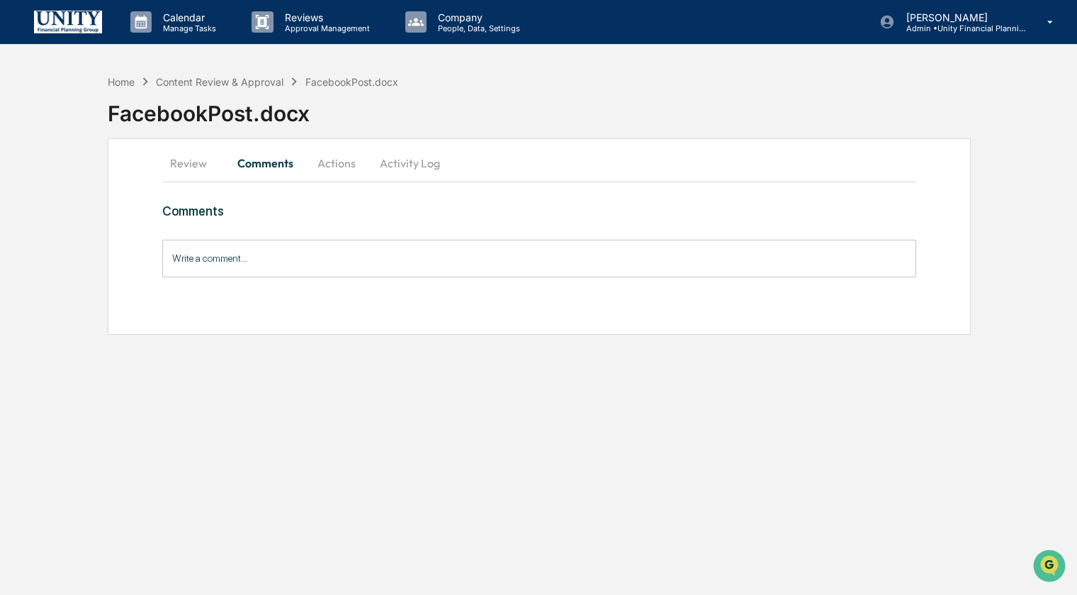
click at [337, 164] on button "Actions" at bounding box center [337, 163] width 64 height 34
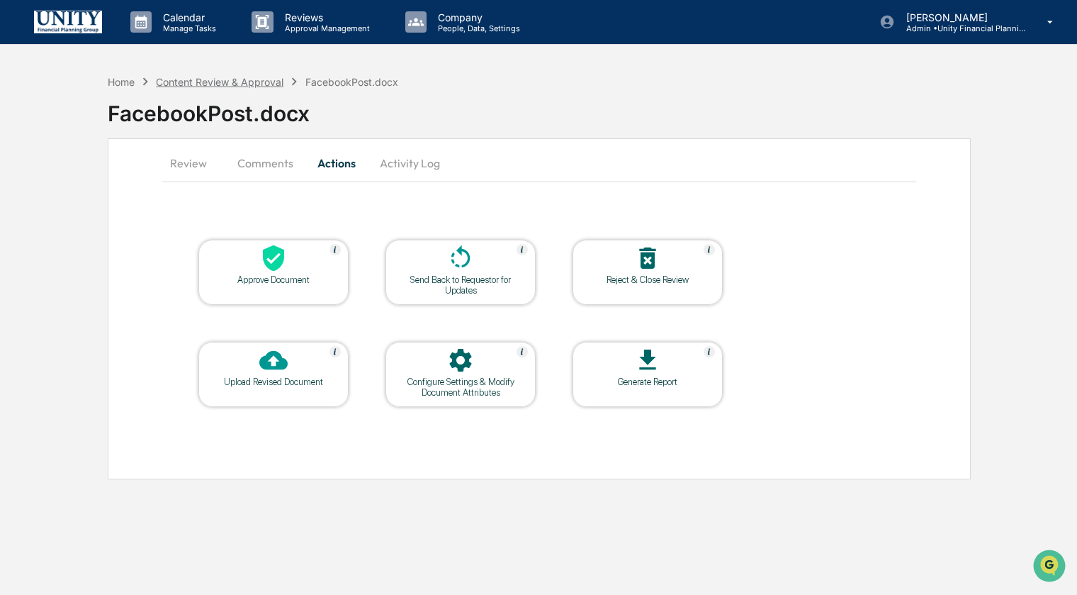
click at [188, 79] on div "Content Review & Approval" at bounding box center [220, 82] width 128 height 12
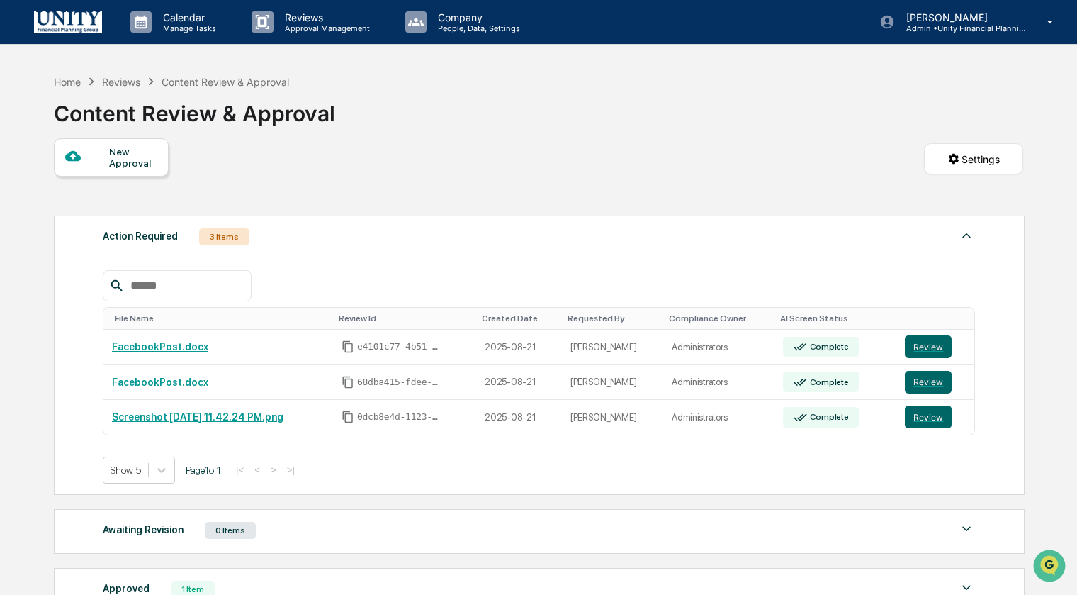
click at [107, 150] on div at bounding box center [87, 157] width 45 height 18
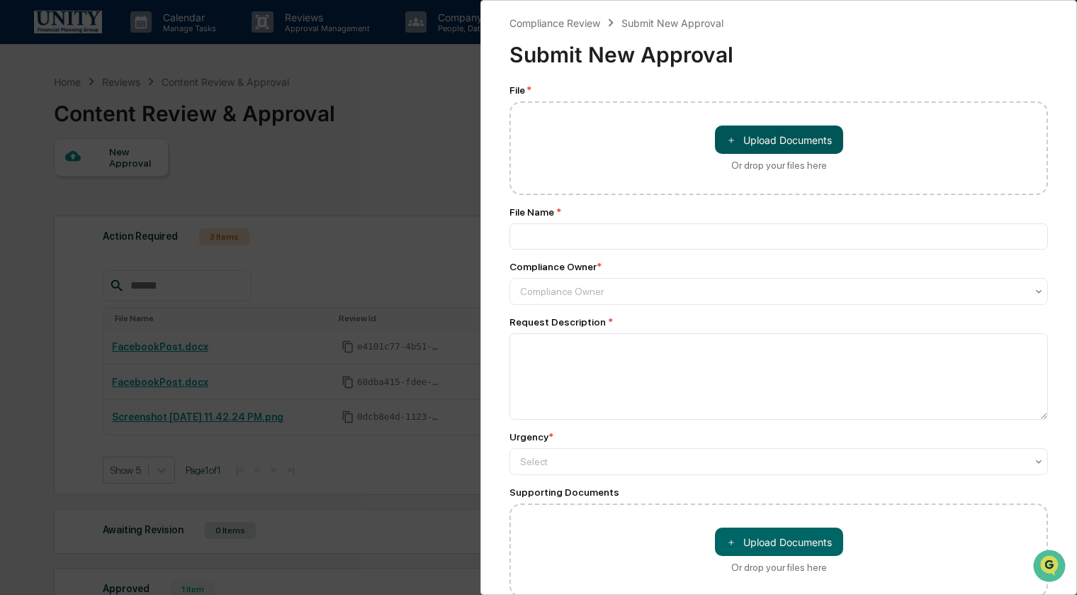
click at [768, 145] on button "＋ Upload Documents" at bounding box center [779, 139] width 128 height 28
type input "**********"
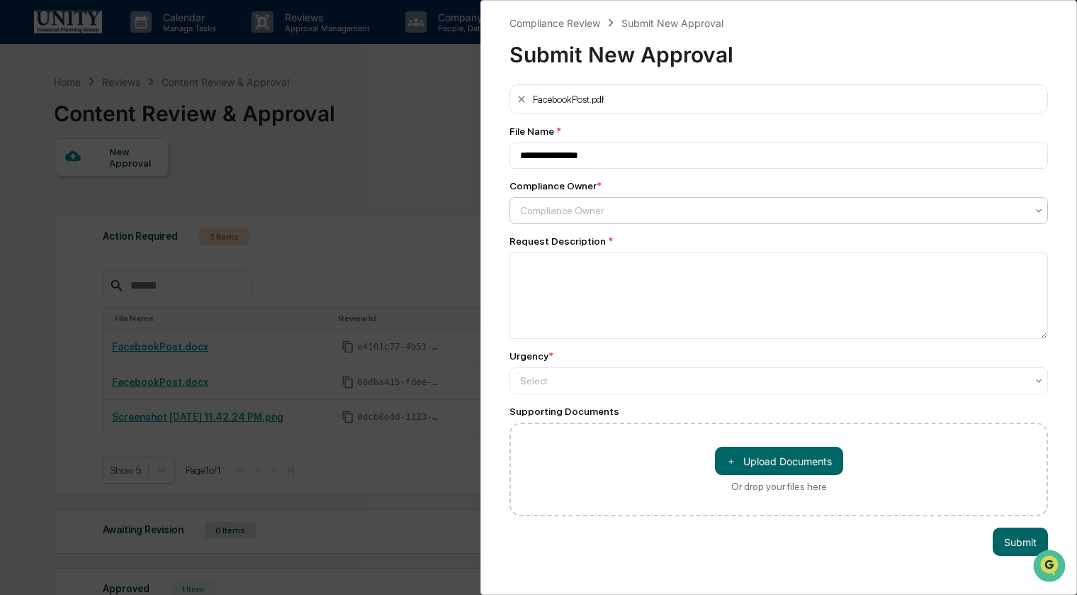
click at [629, 209] on div at bounding box center [773, 210] width 506 height 14
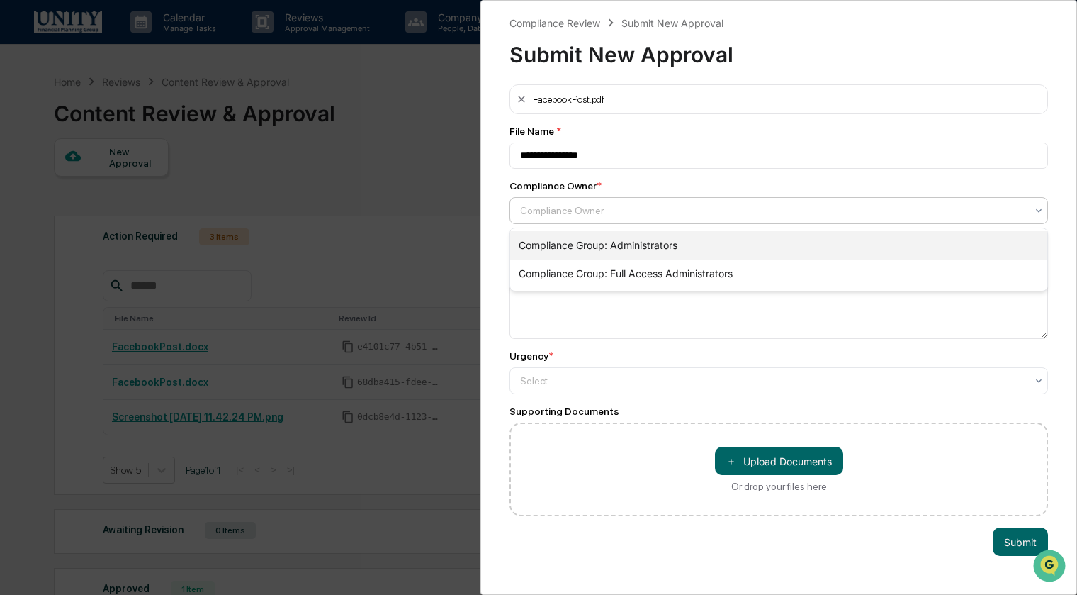
click at [622, 242] on div "Compliance Group: Administrators" at bounding box center [778, 245] width 537 height 28
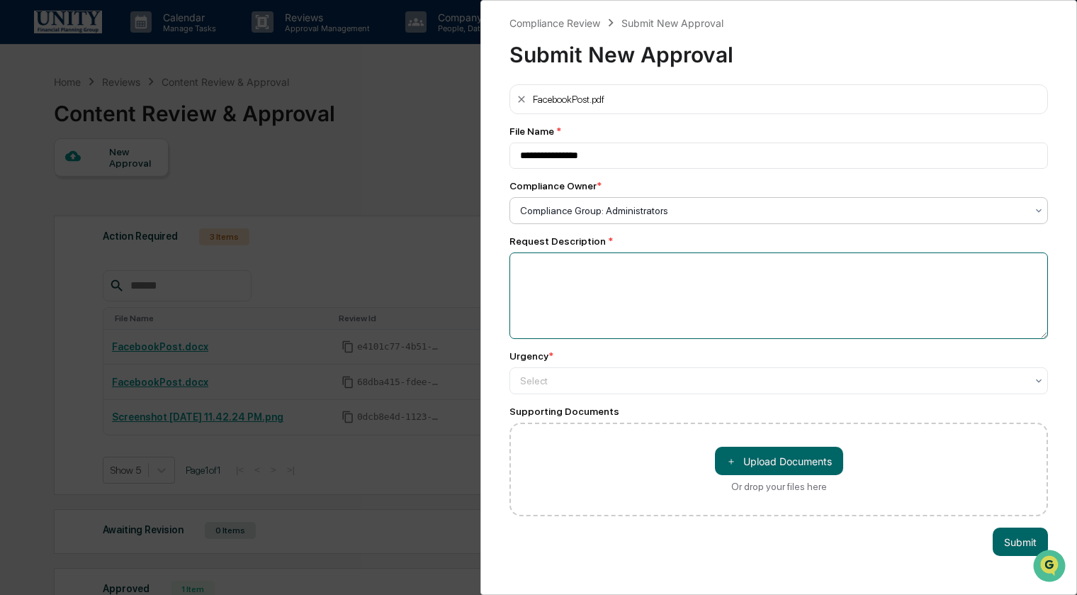
click at [629, 271] on textarea at bounding box center [779, 295] width 539 height 86
type textarea "**********"
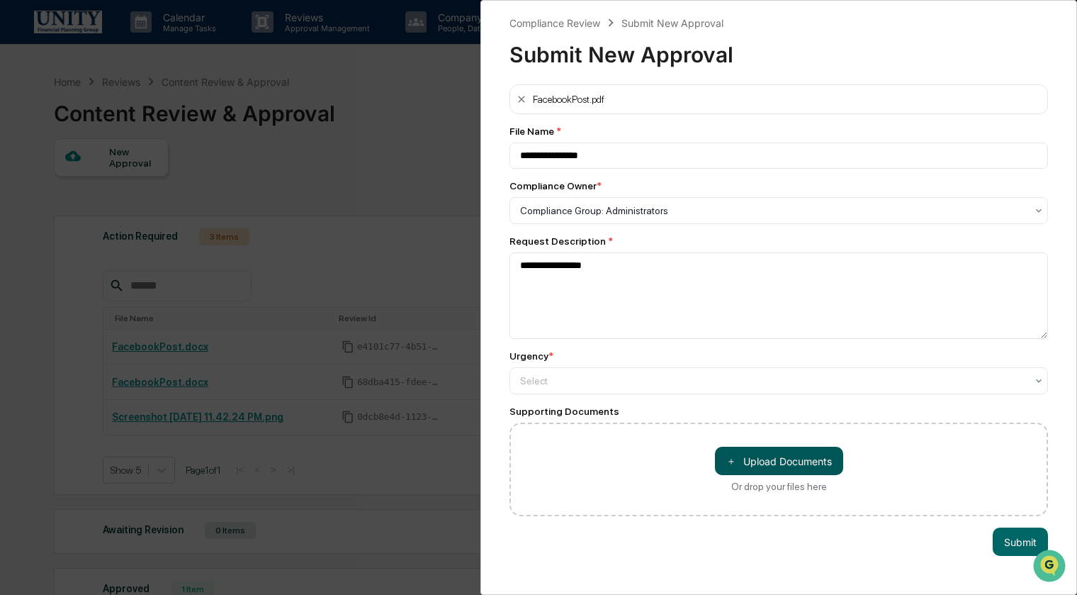
click at [766, 461] on button "＋ Upload Documents" at bounding box center [779, 461] width 128 height 28
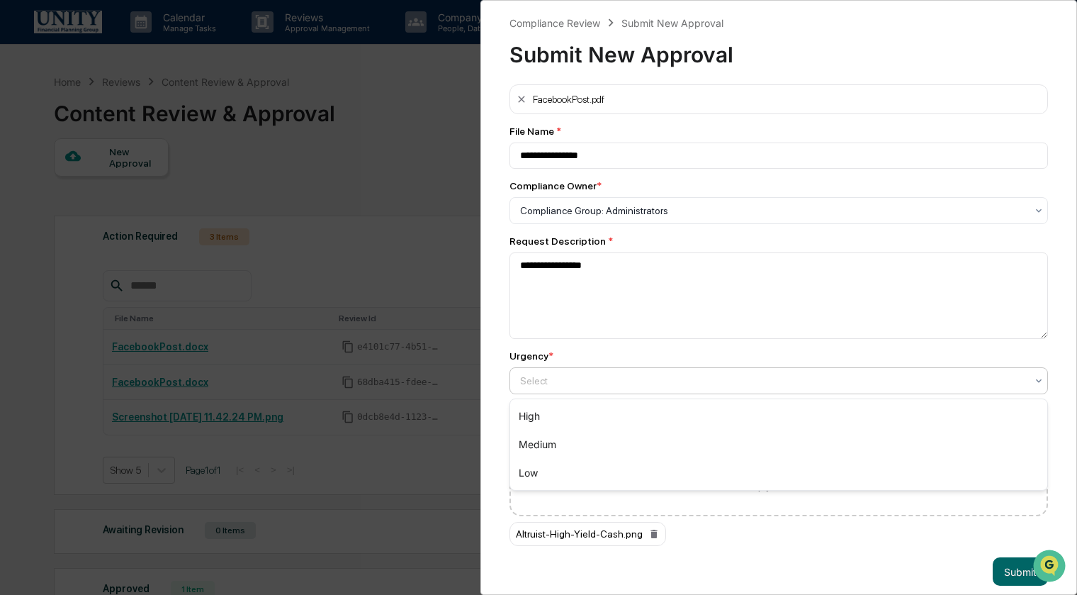
click at [611, 380] on div at bounding box center [773, 381] width 506 height 14
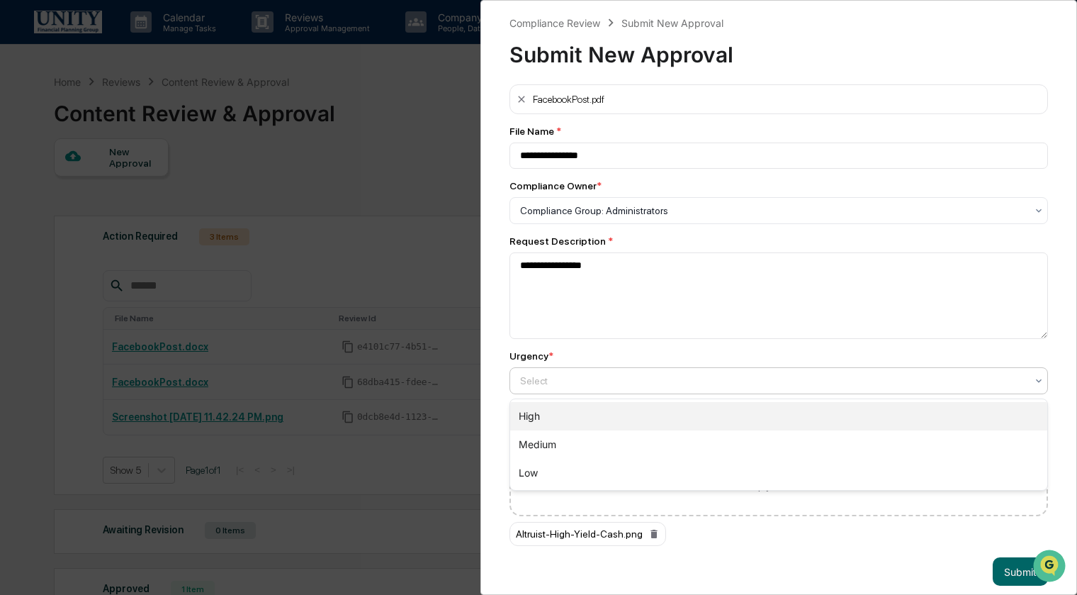
click at [603, 408] on div "High" at bounding box center [778, 416] width 537 height 28
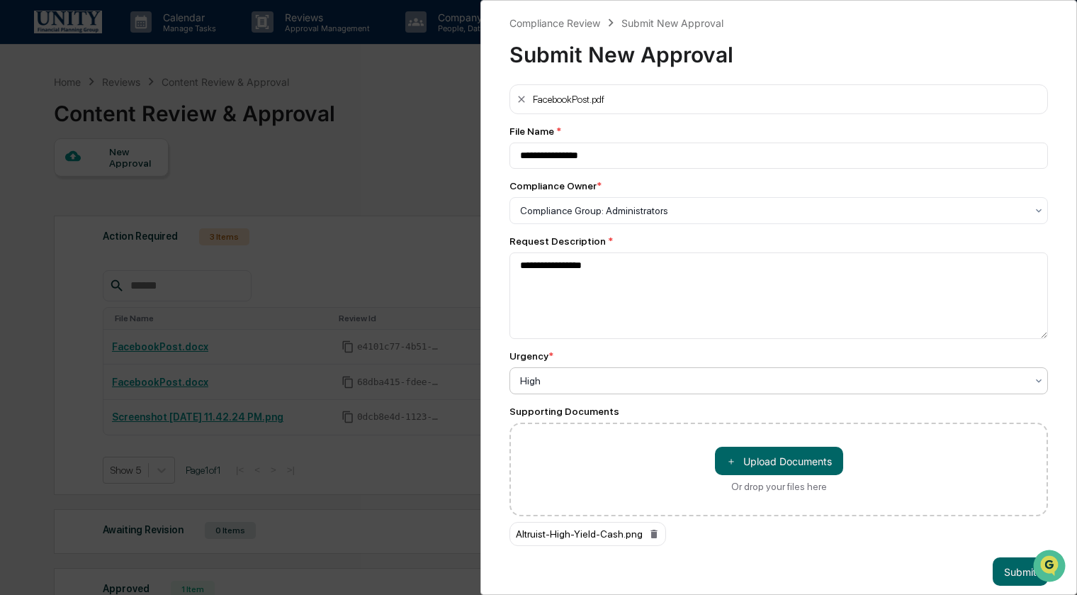
scroll to position [14, 0]
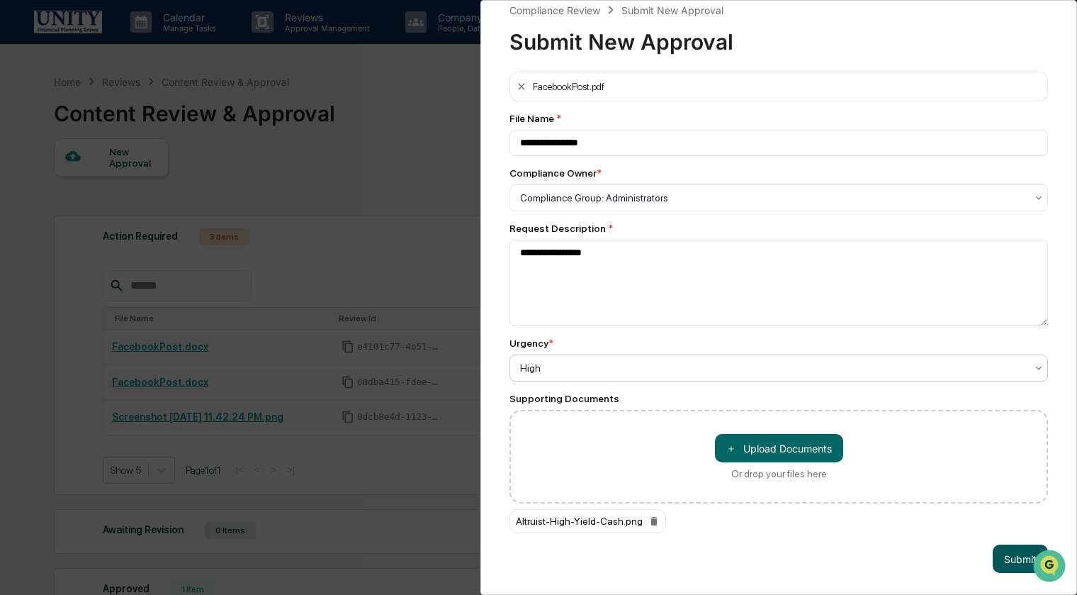
click at [1005, 562] on button "Submit" at bounding box center [1020, 558] width 55 height 28
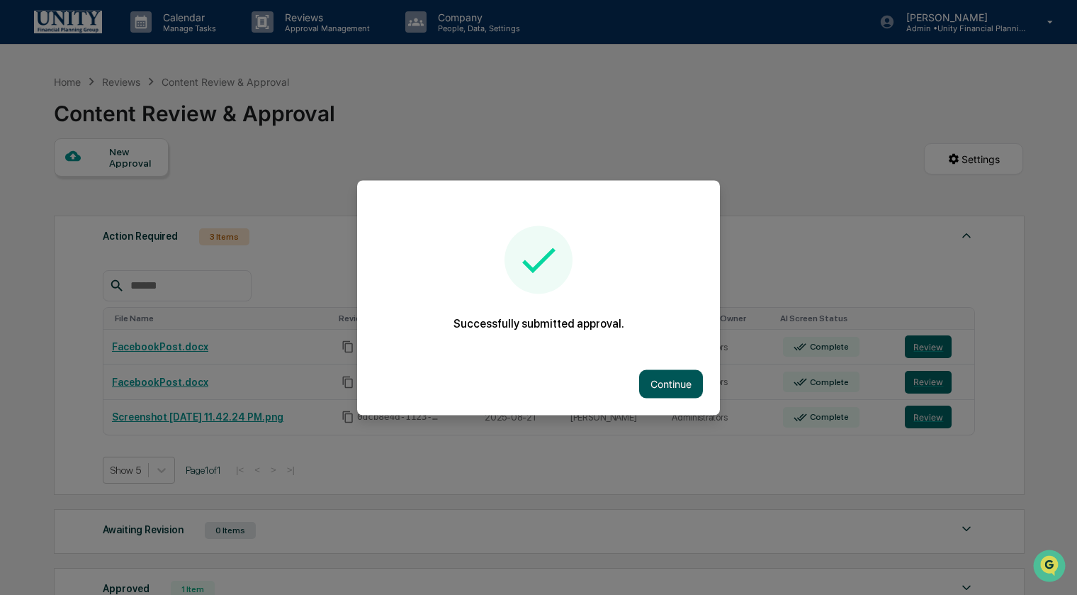
click at [685, 378] on button "Continue" at bounding box center [671, 383] width 64 height 28
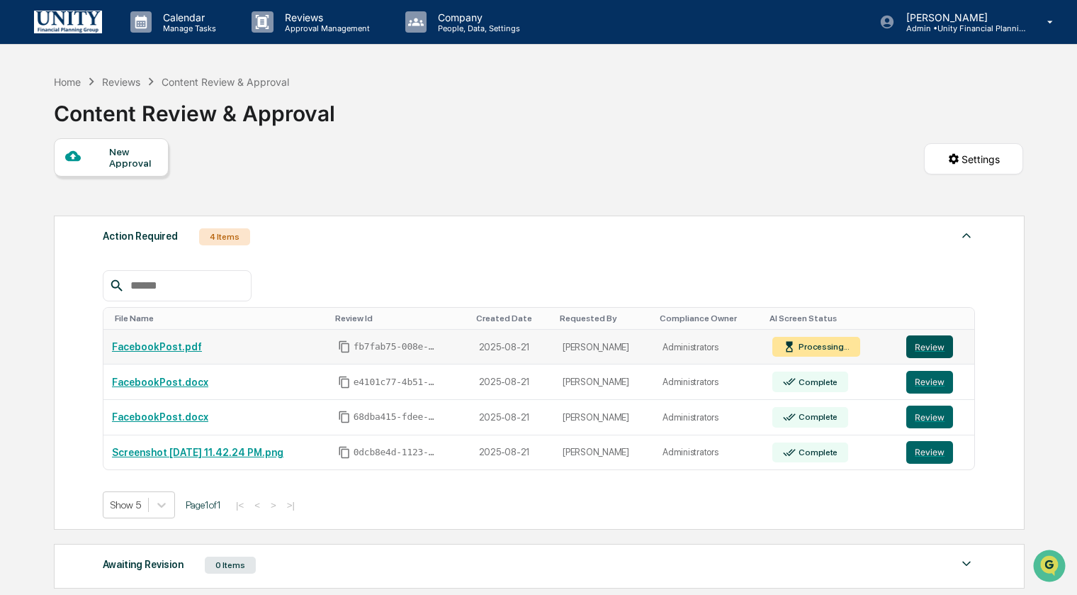
click at [943, 347] on button "Review" at bounding box center [930, 346] width 47 height 23
